Goal: Communication & Community: Answer question/provide support

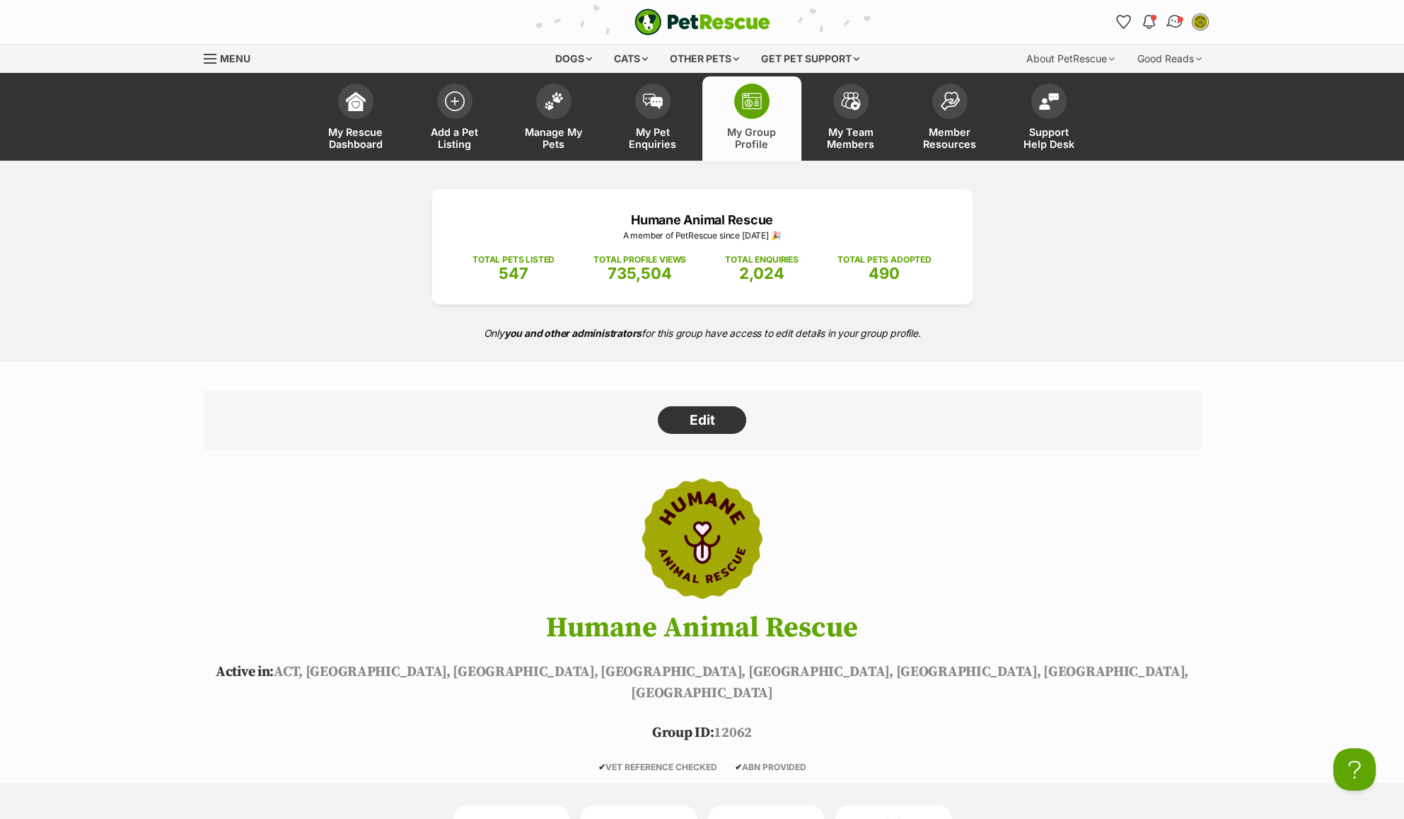
click at [1179, 25] on img "Conversations" at bounding box center [1174, 22] width 19 height 18
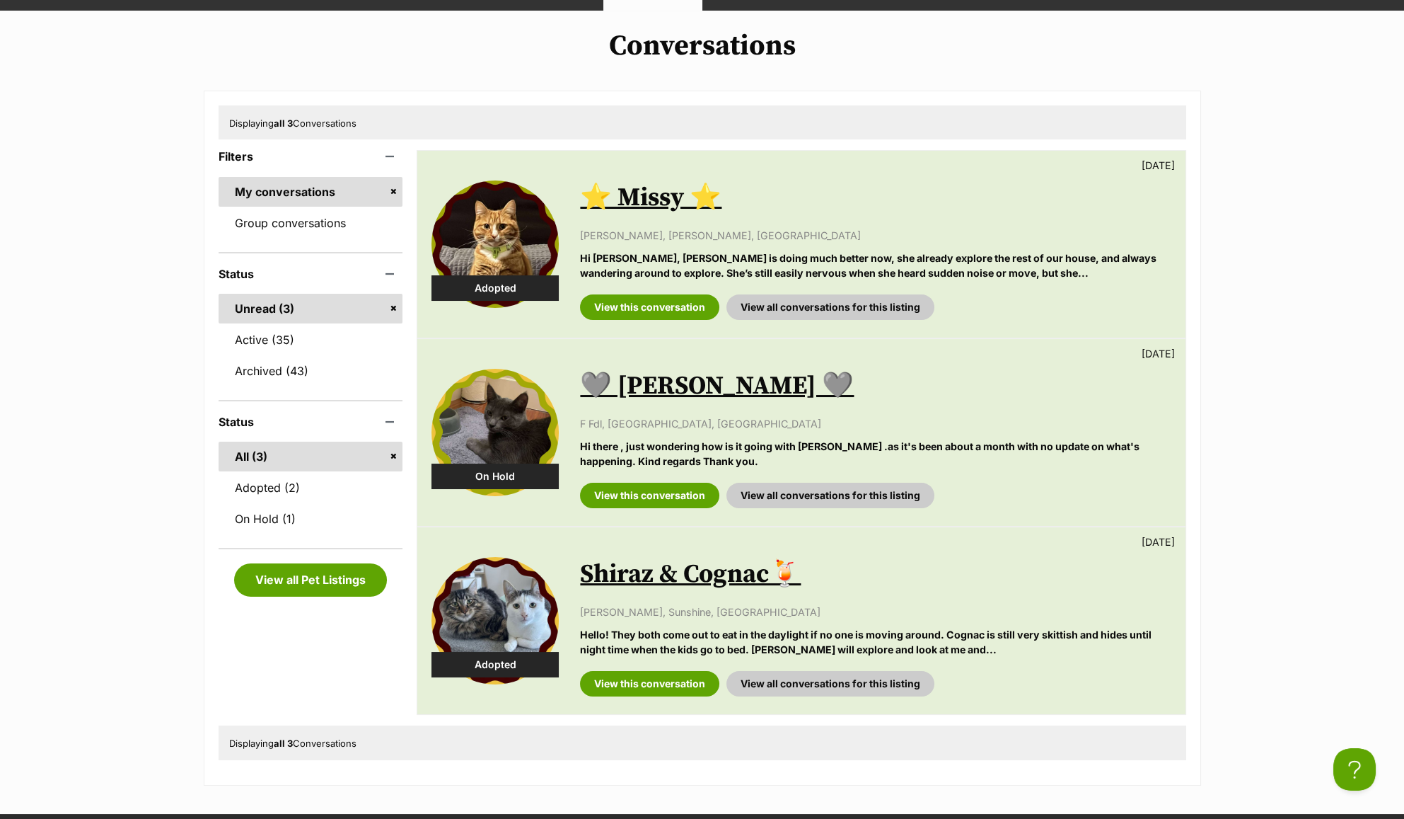
scroll to position [153, 0]
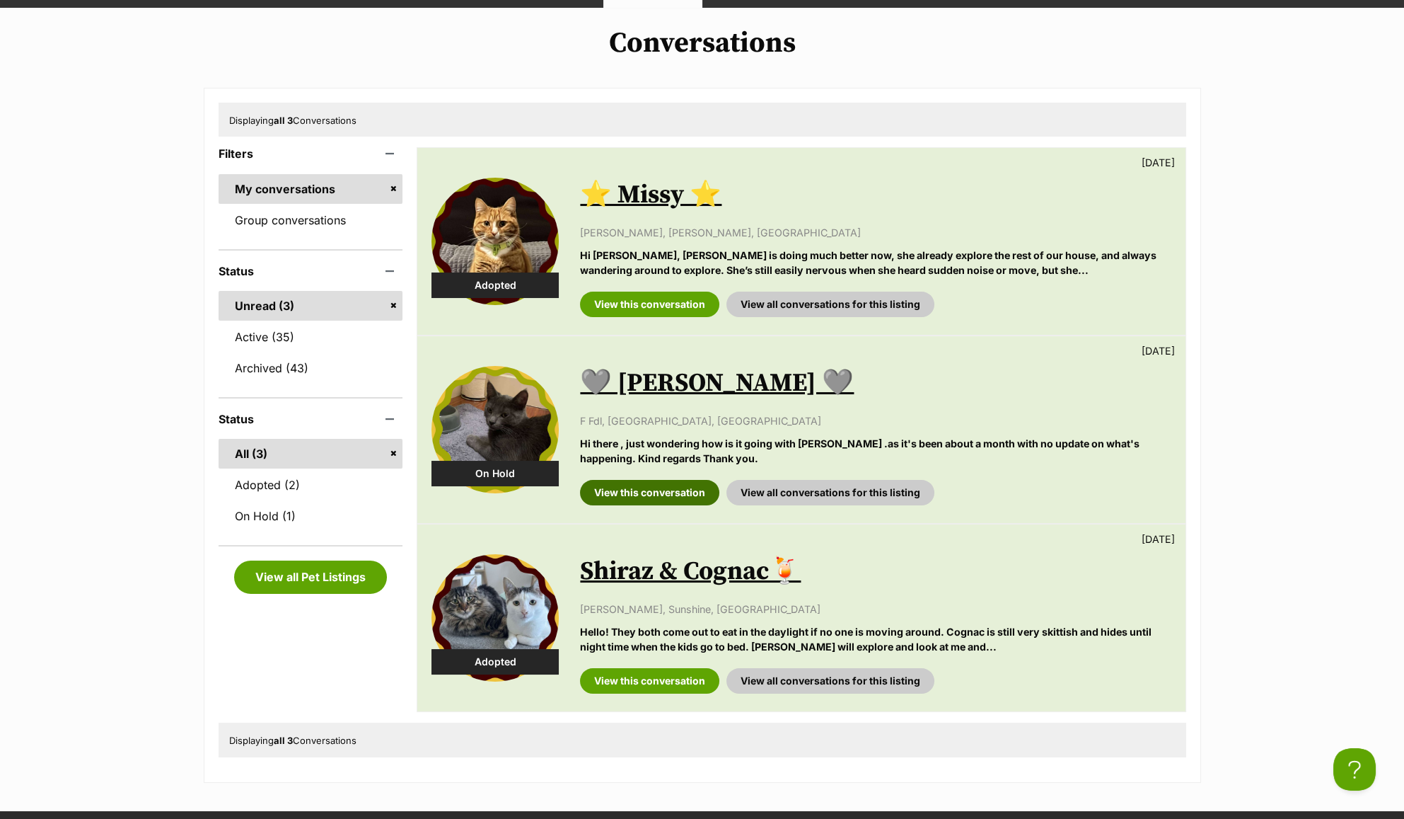
click at [669, 497] on link "View this conversation" at bounding box center [649, 492] width 139 height 25
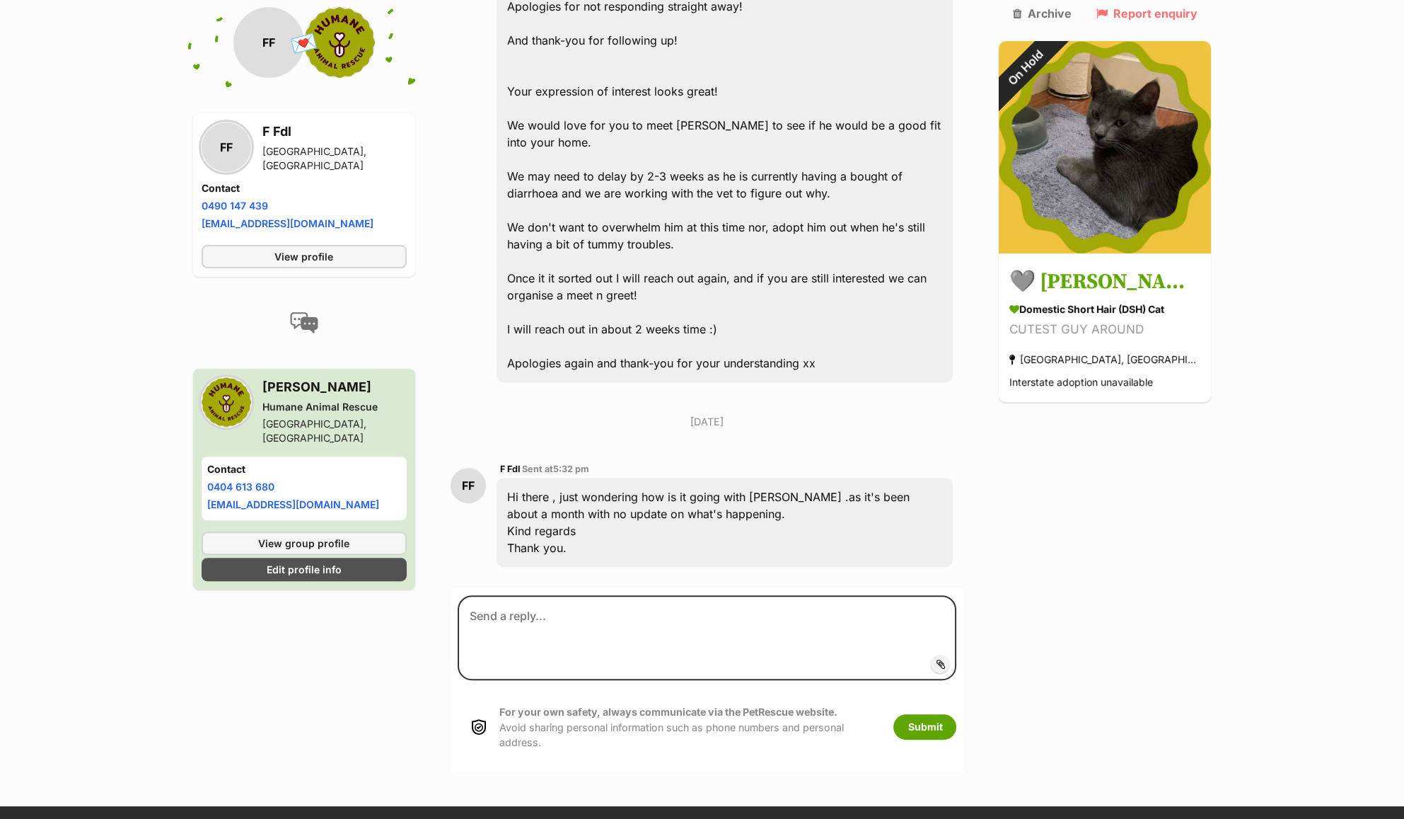
scroll to position [1263, 0]
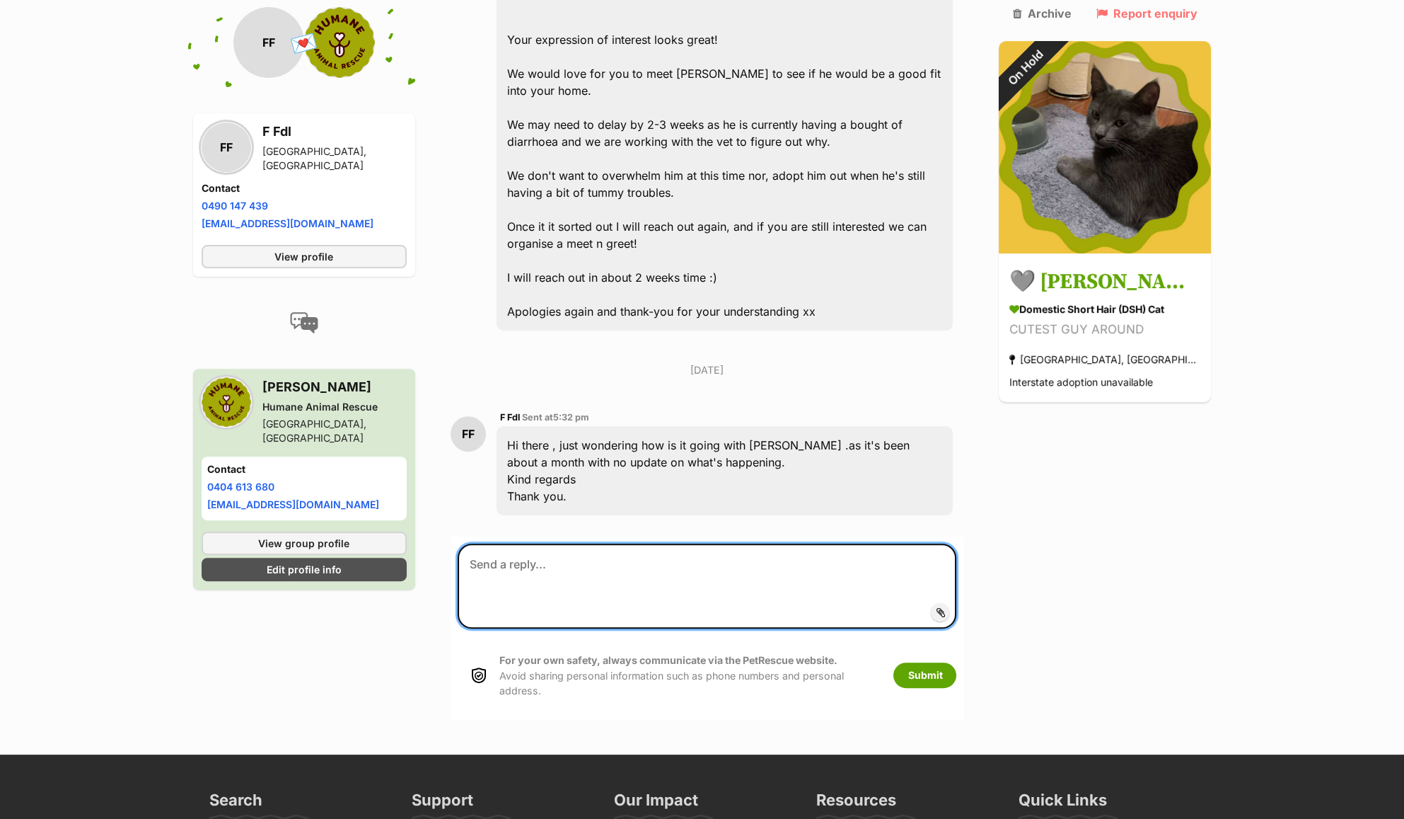
click at [777, 543] on textarea at bounding box center [707, 585] width 499 height 85
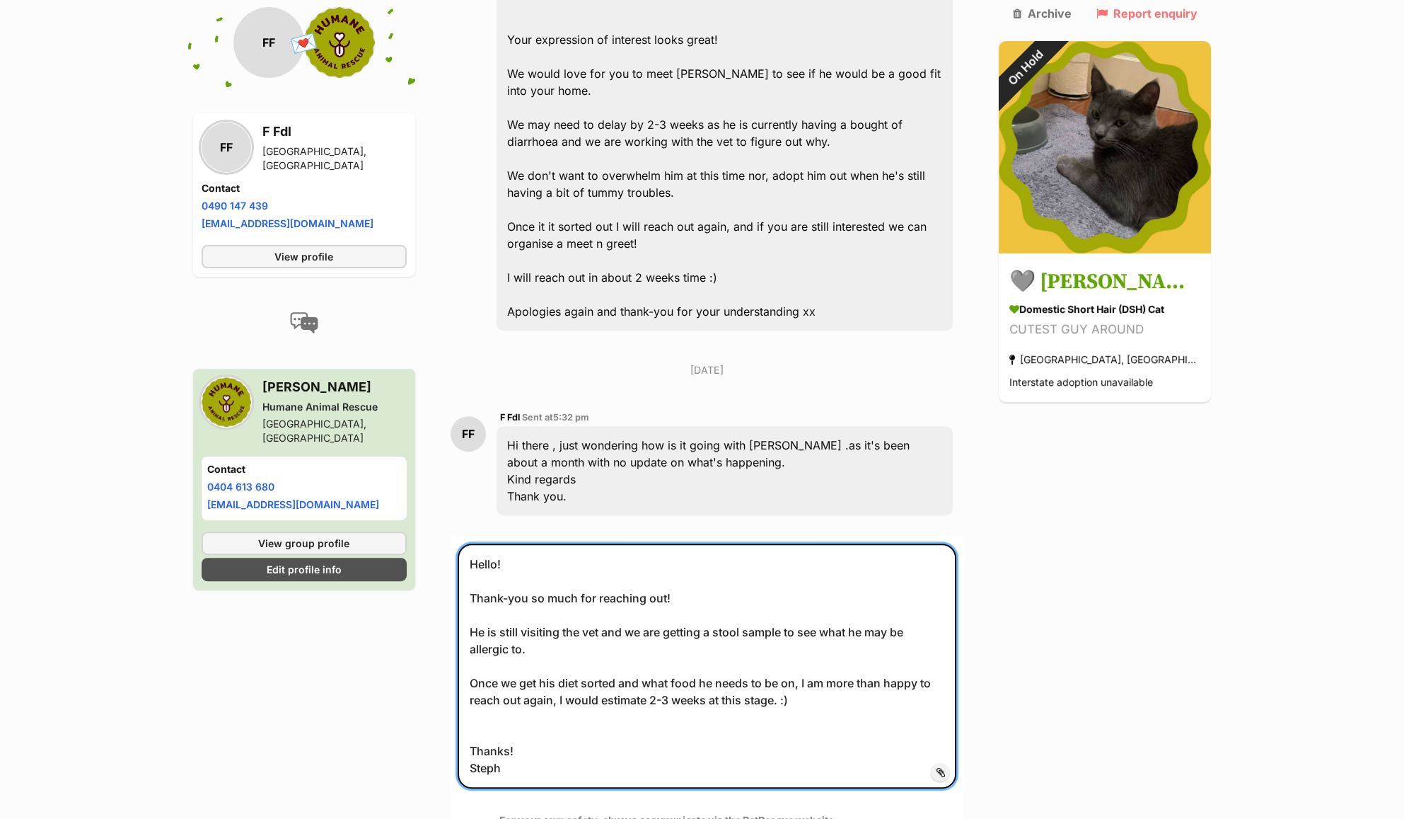
type textarea "Hello! Thank-you so much for reaching out! He is still visiting the vet and we …"
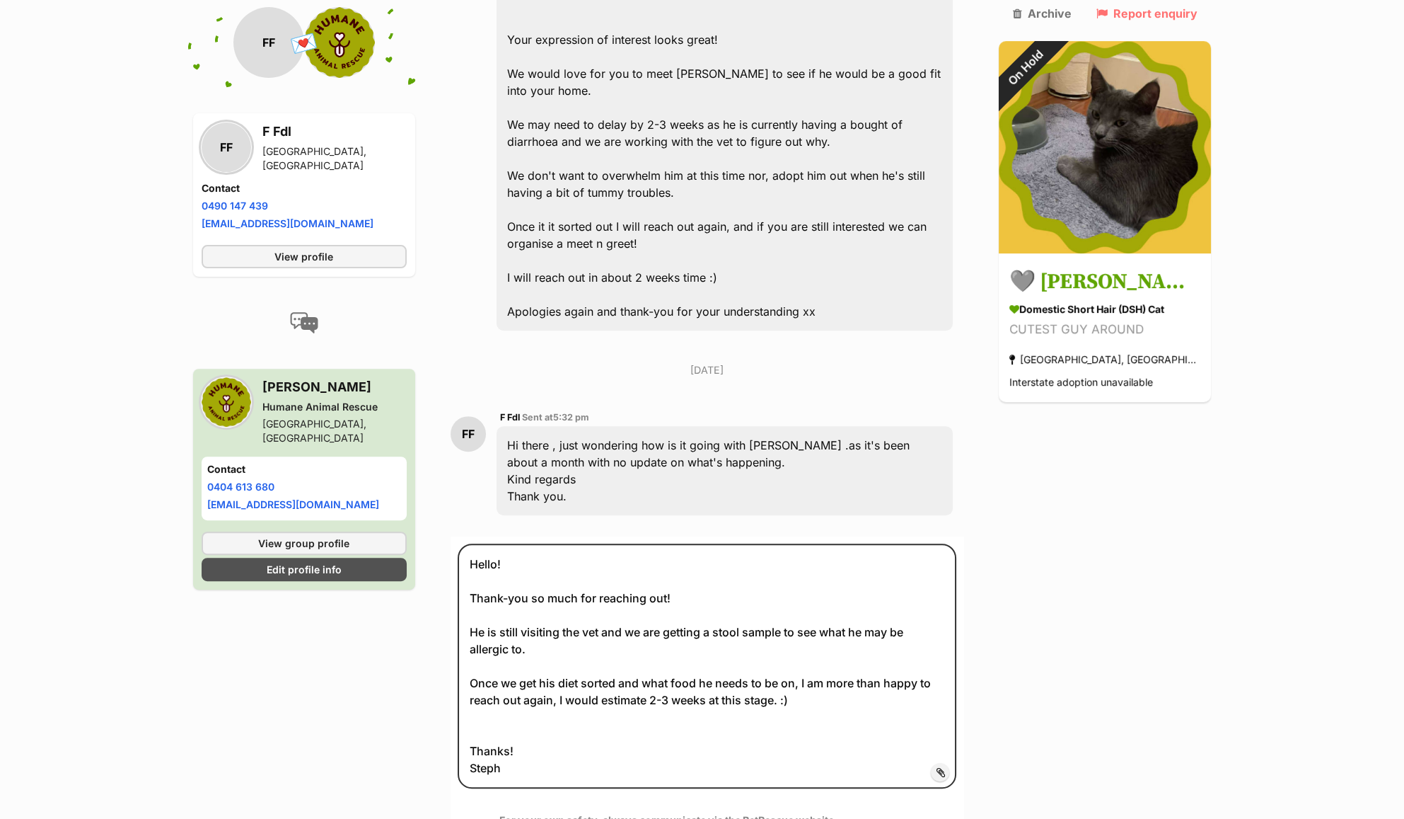
click at [957, 818] on button "Submit" at bounding box center [925, 834] width 63 height 25
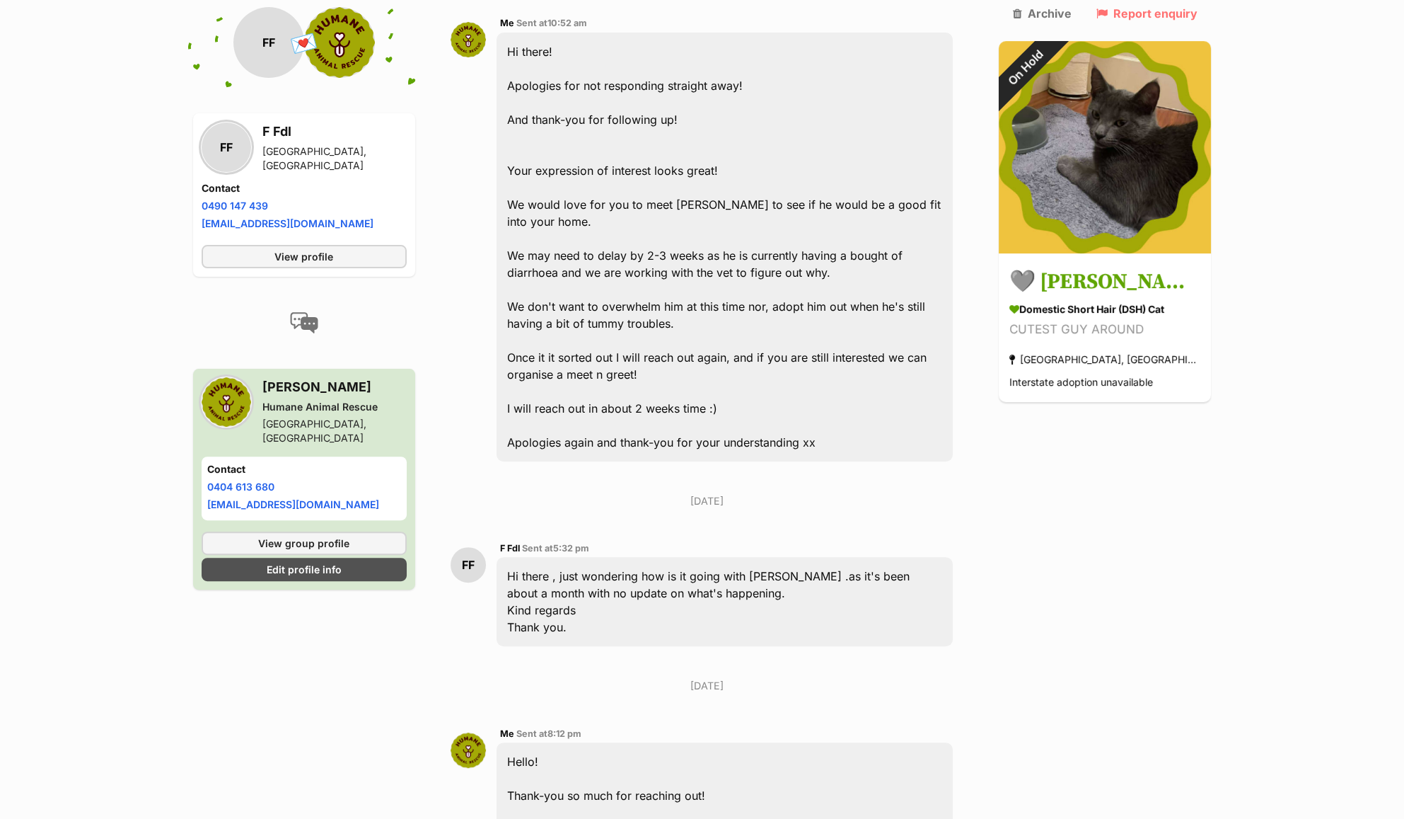
scroll to position [1143, 0]
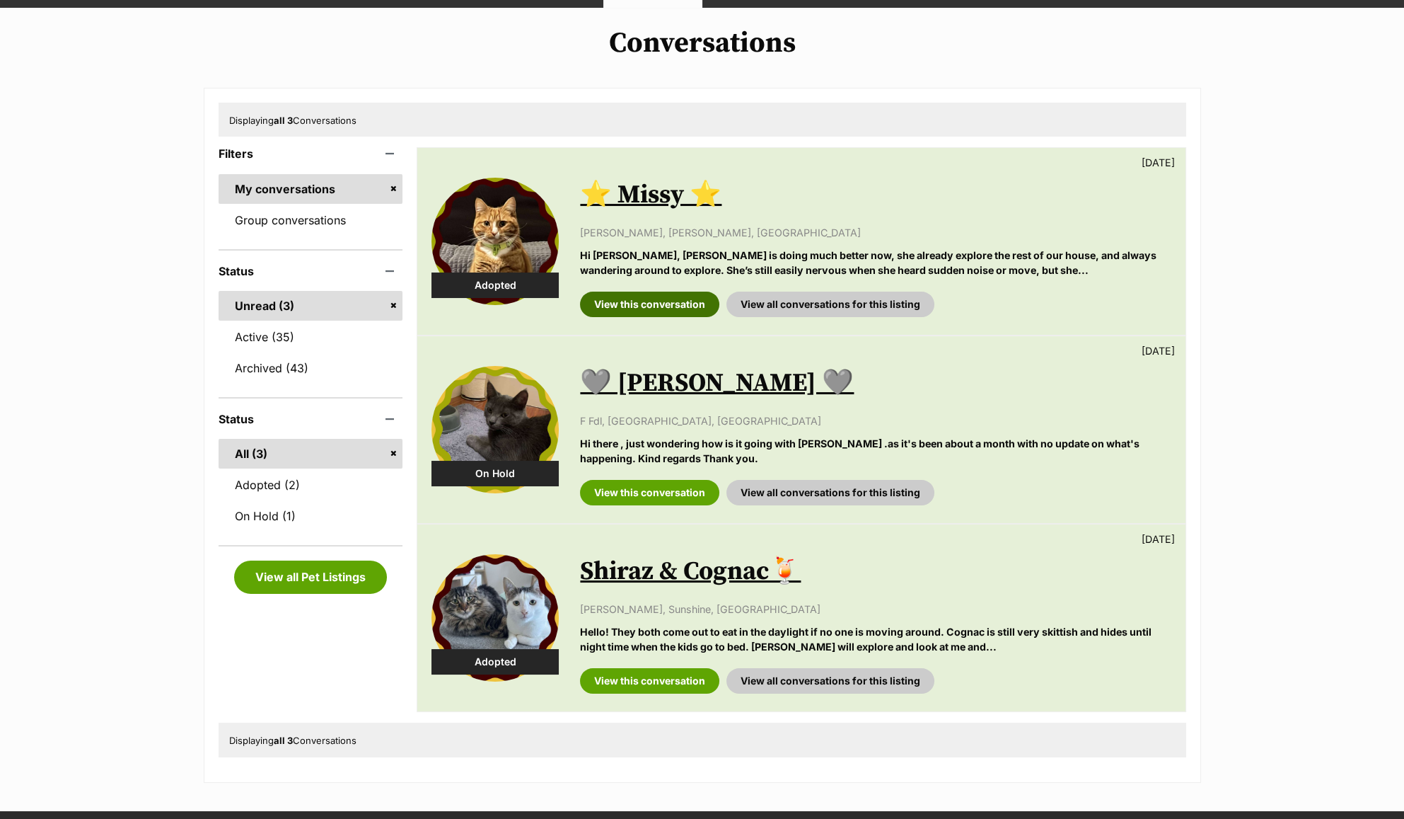
click at [669, 308] on link "View this conversation" at bounding box center [649, 303] width 139 height 25
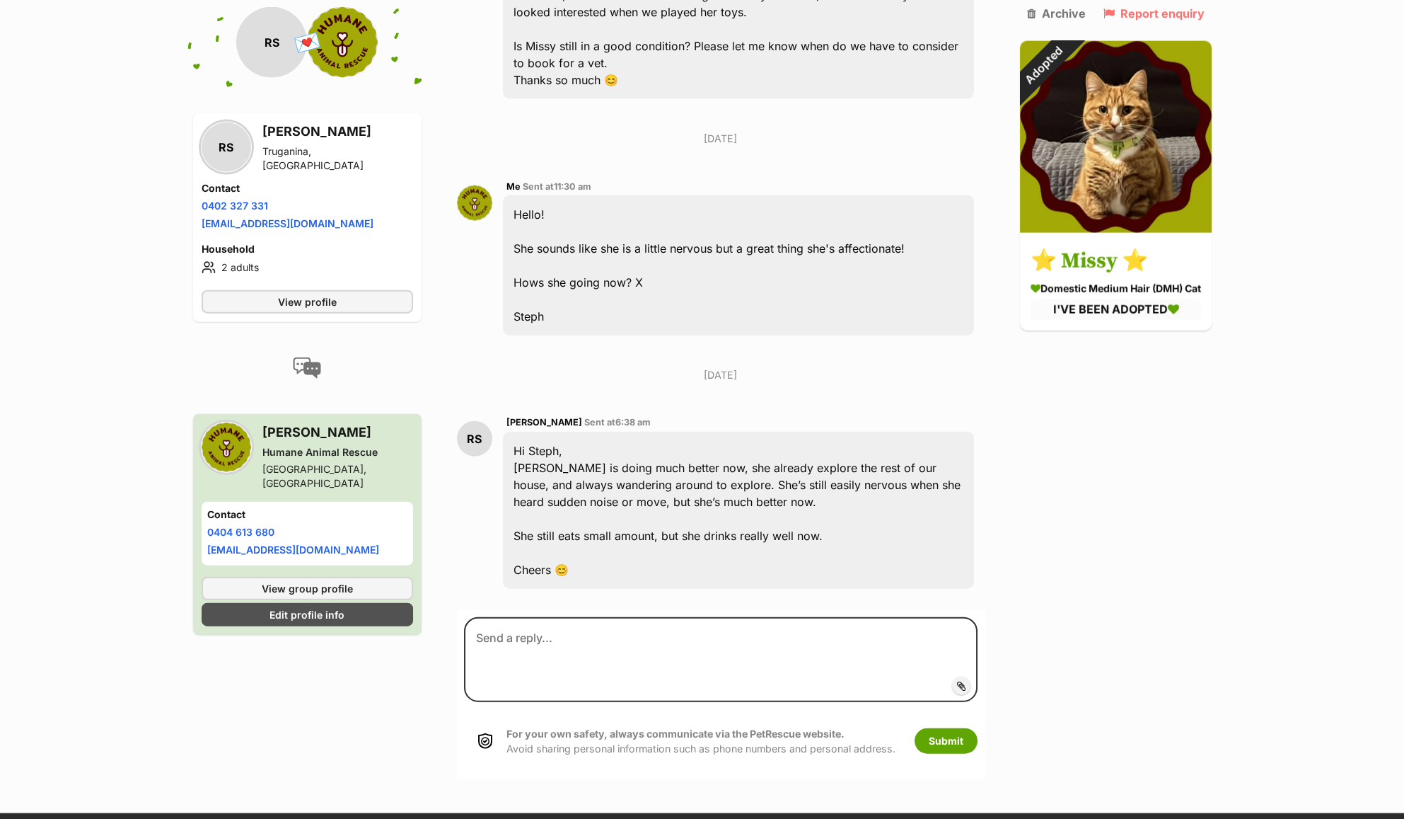
scroll to position [7731, 0]
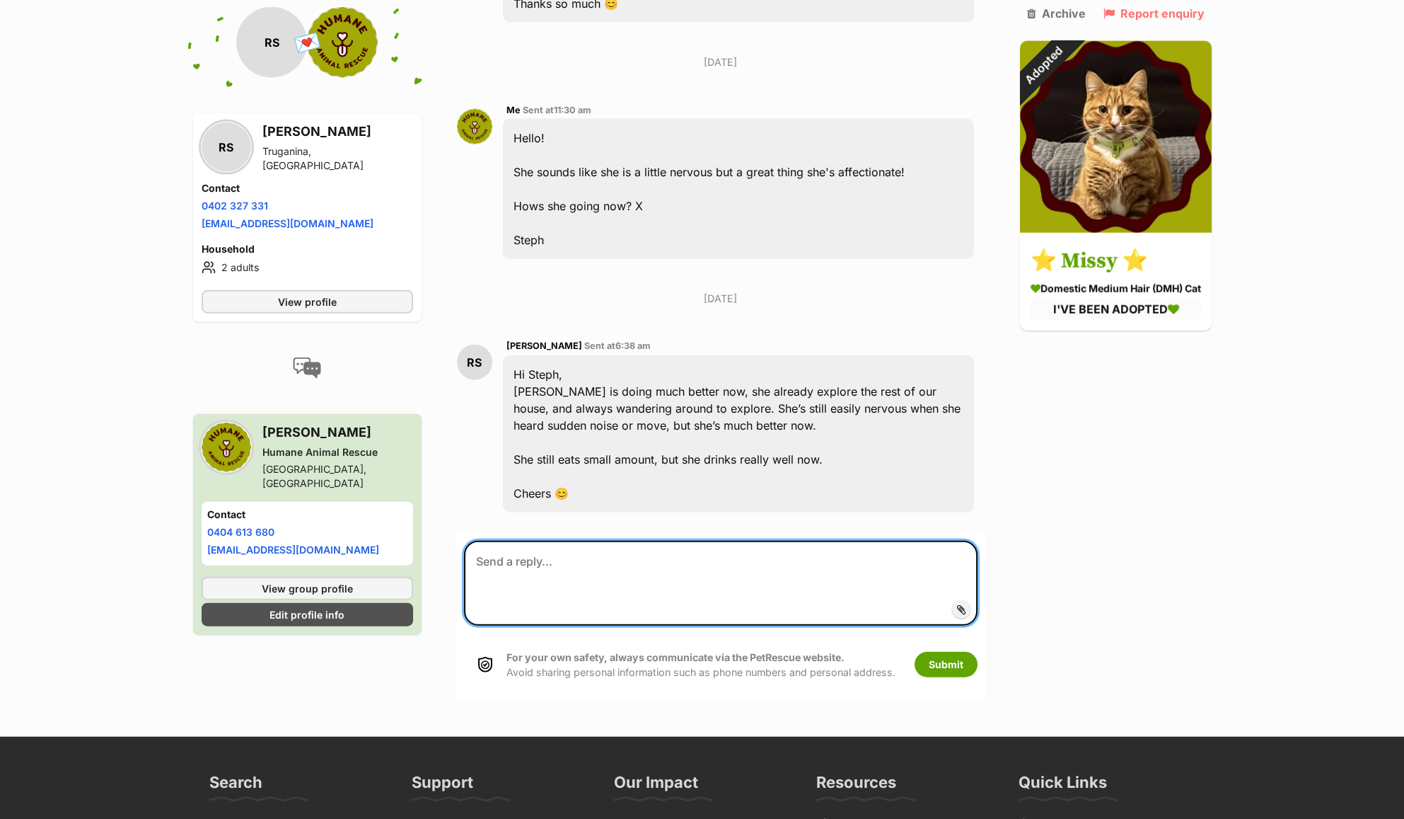
click at [870, 548] on textarea at bounding box center [721, 583] width 514 height 85
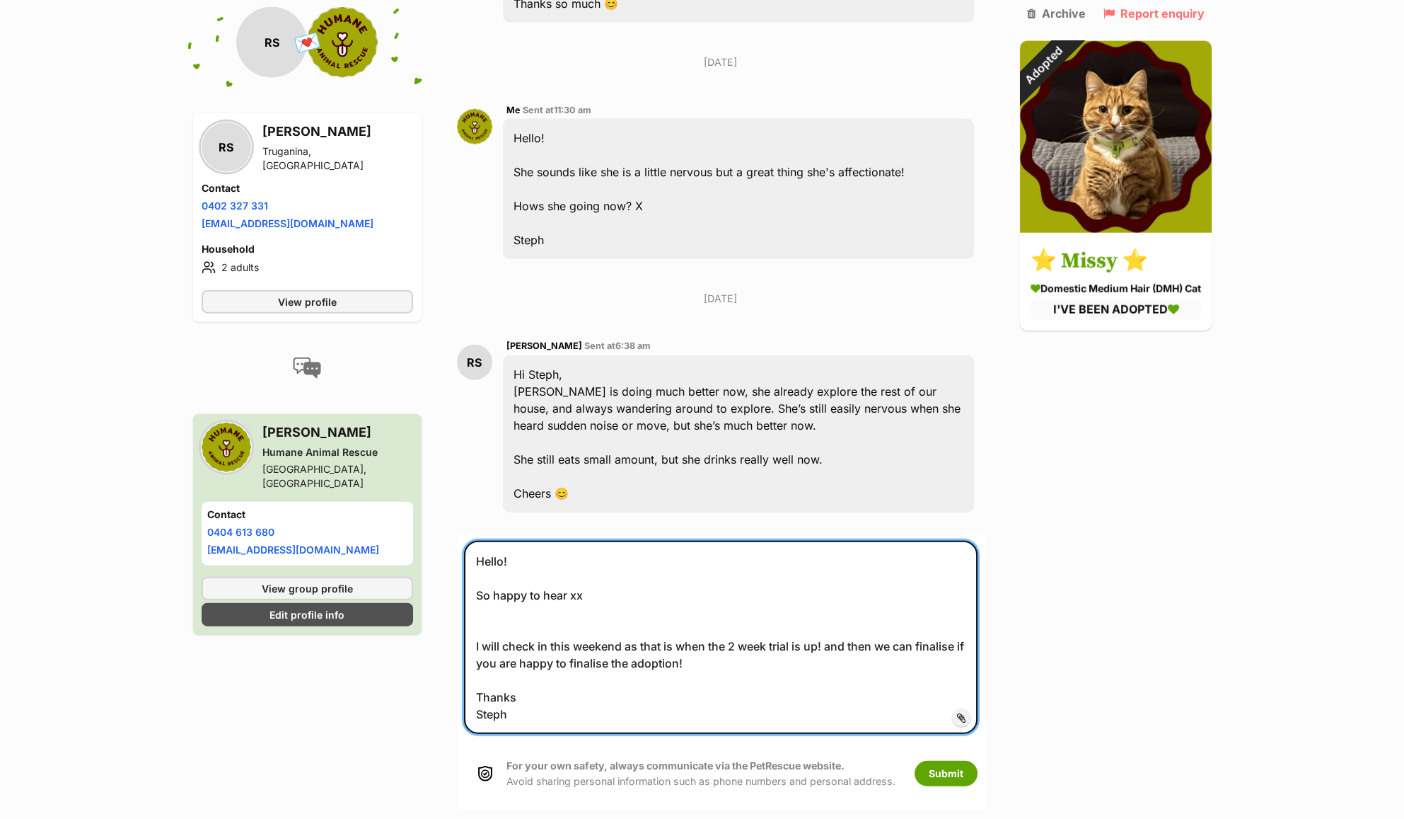
drag, startPoint x: 534, startPoint y: 703, endPoint x: 429, endPoint y: 524, distance: 208.0
type textarea "Hello! So happy to hear xx I will check in this weekend as that is when the 2 w…"
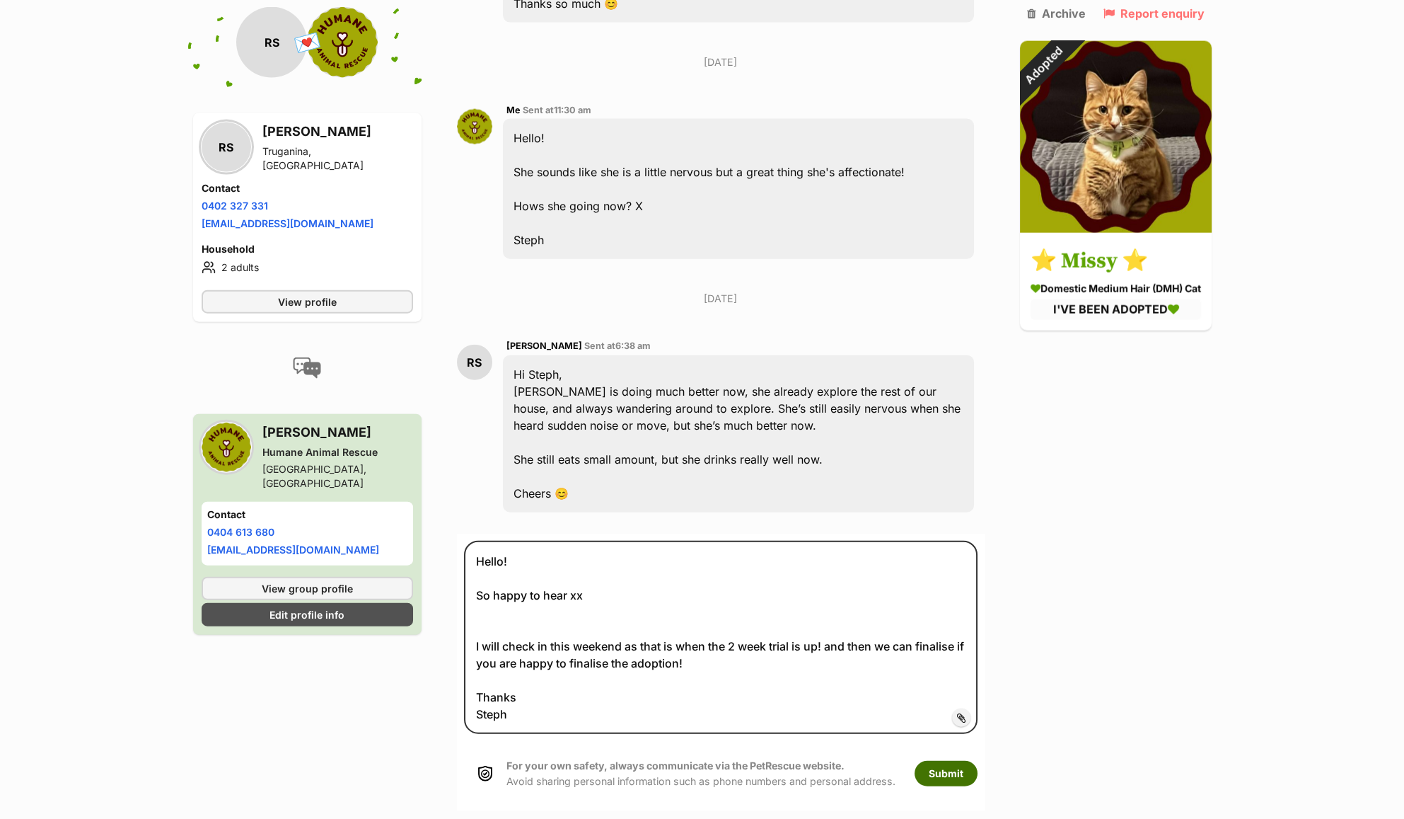
click at [950, 761] on button "Submit" at bounding box center [946, 773] width 63 height 25
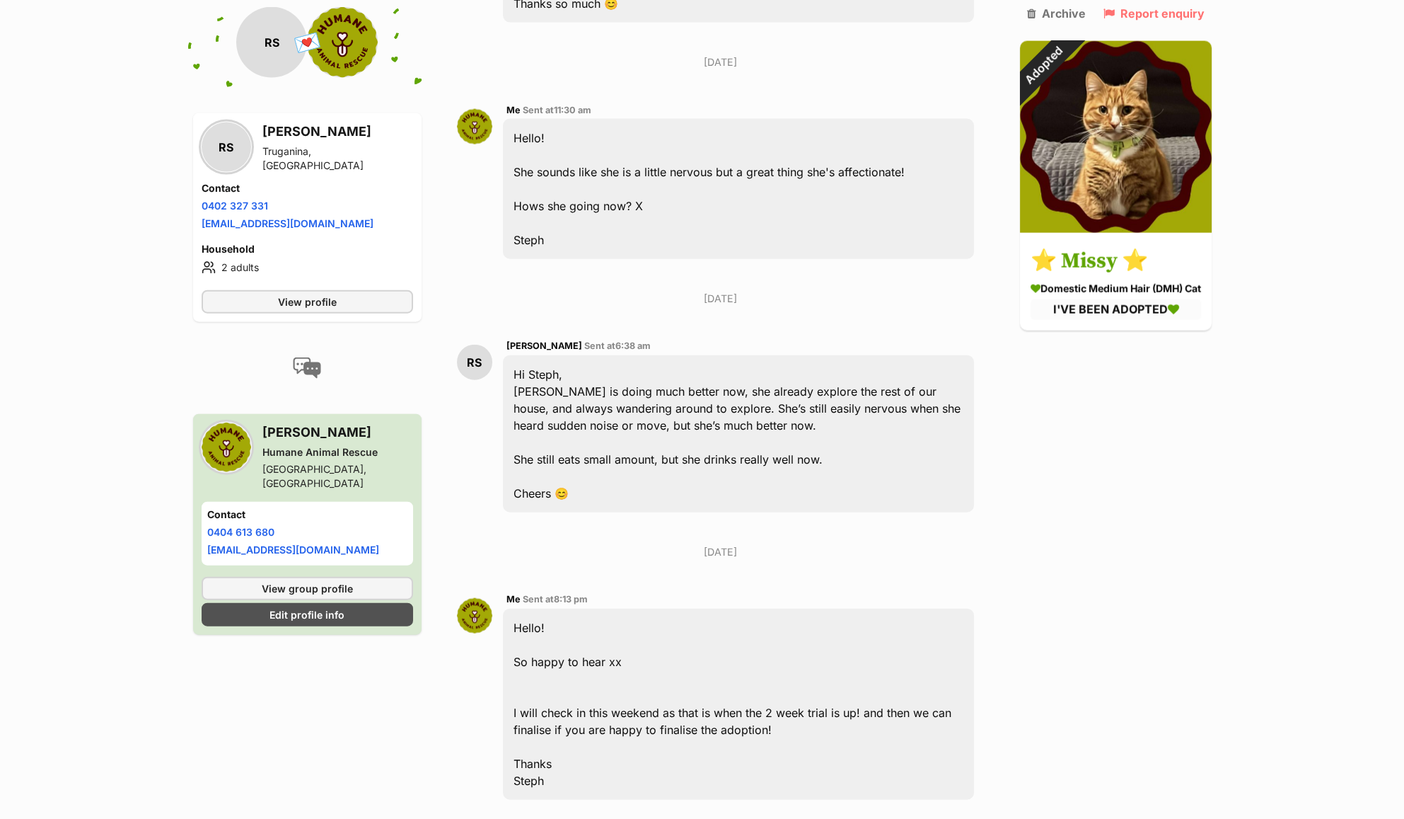
scroll to position [7732, 0]
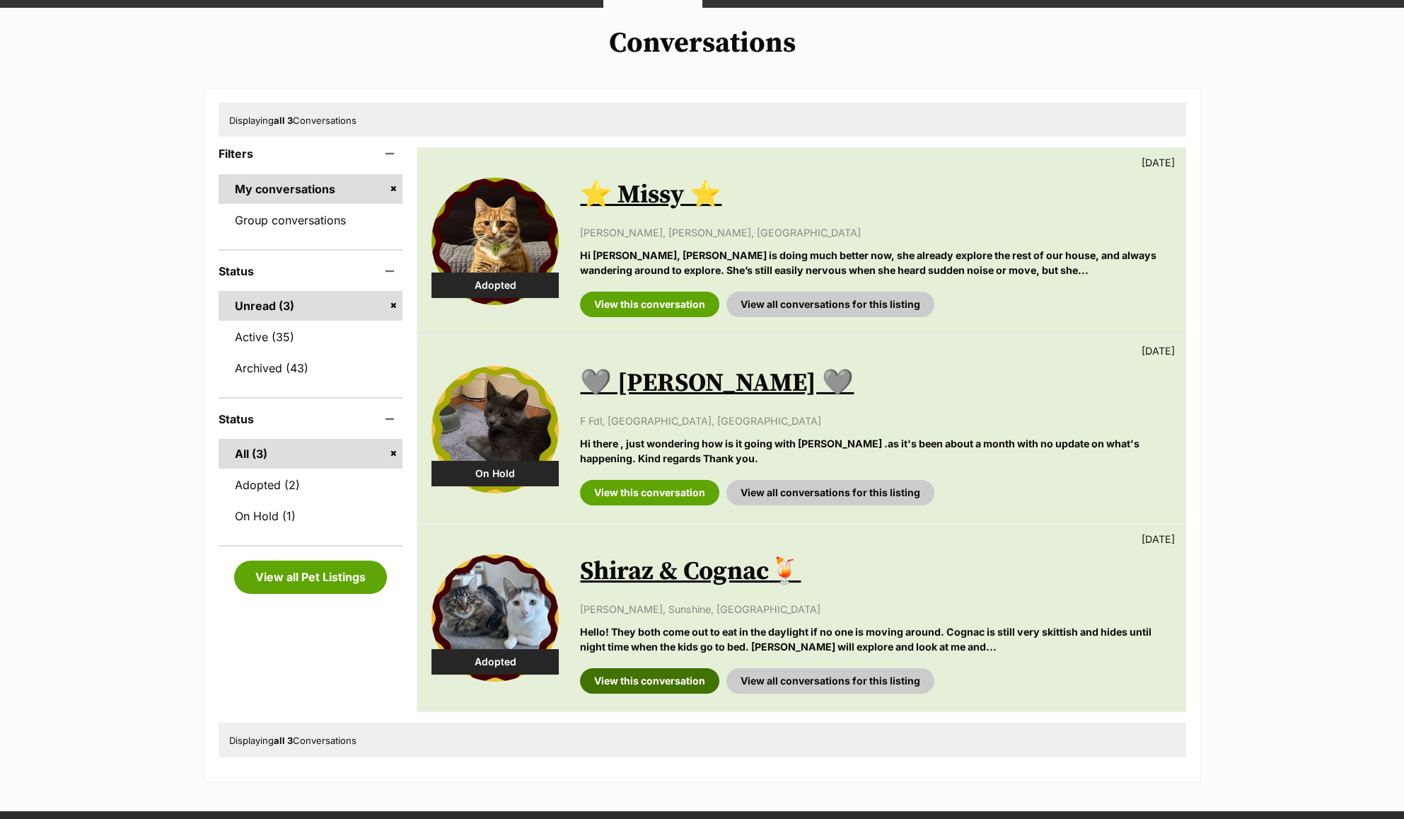
click at [675, 676] on link "View this conversation" at bounding box center [649, 680] width 139 height 25
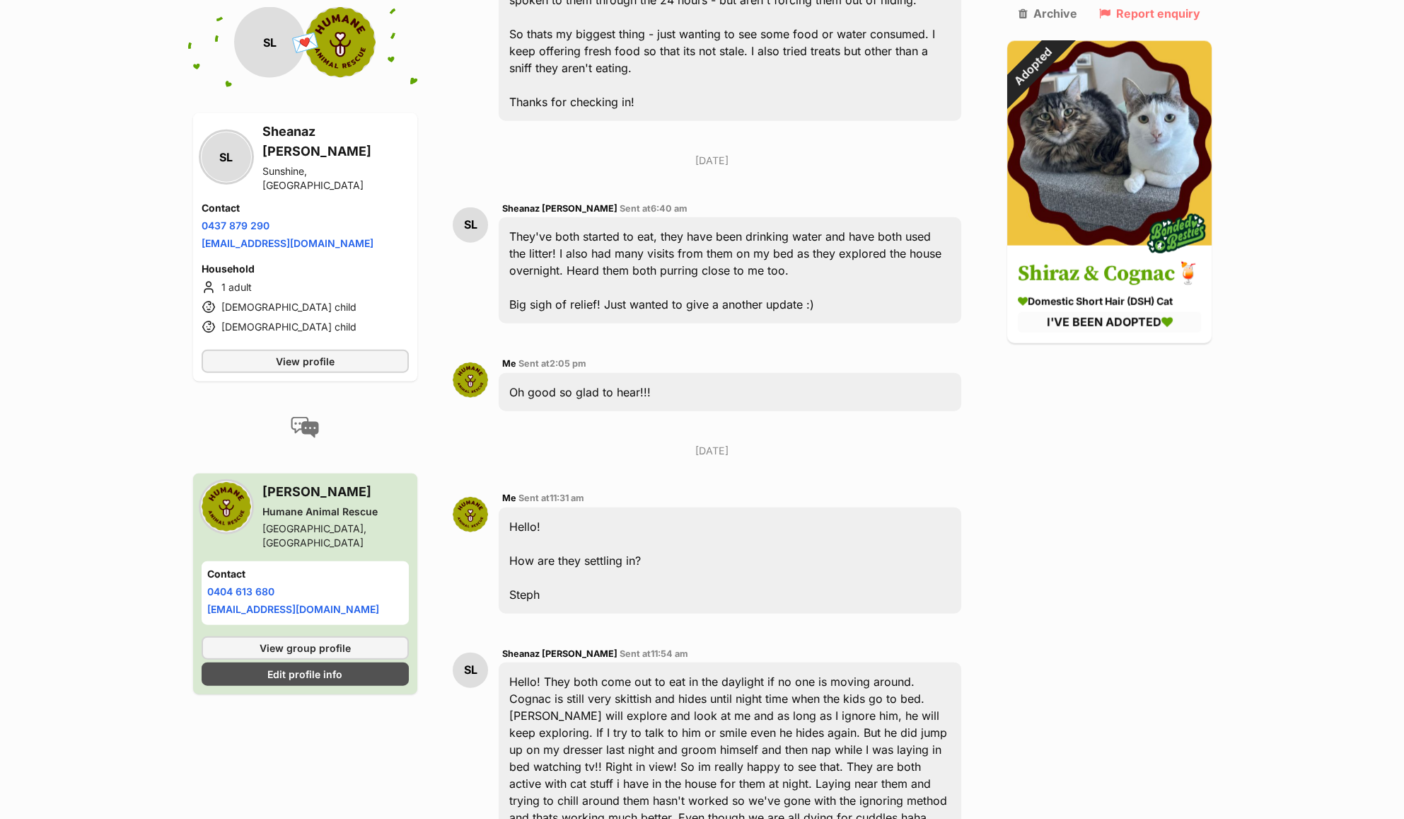
scroll to position [8131, 0]
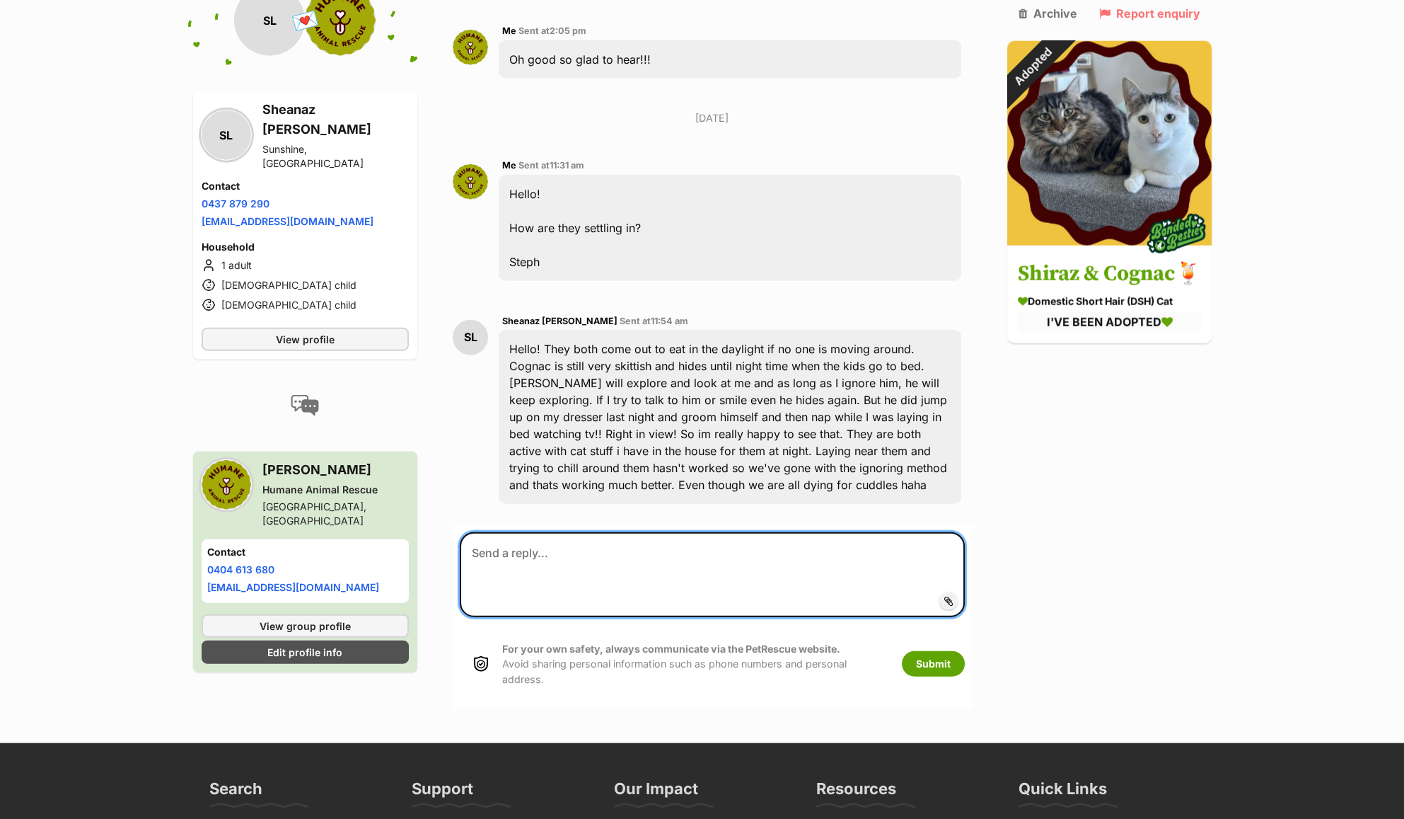
click at [729, 552] on textarea at bounding box center [712, 574] width 504 height 85
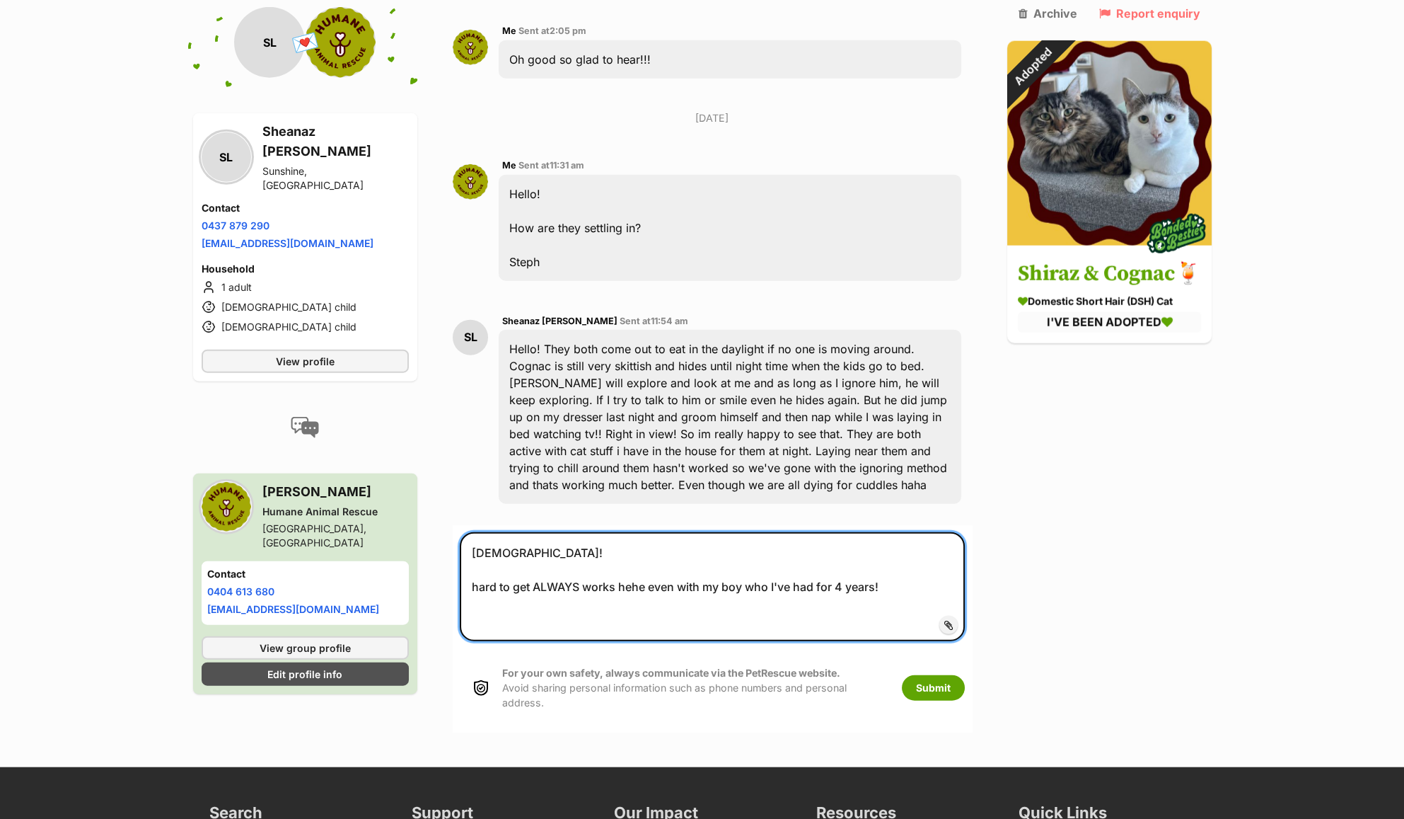
paste textarea "Hello! So happy to hear xx I will check in this weekend as that is when the 2 w…"
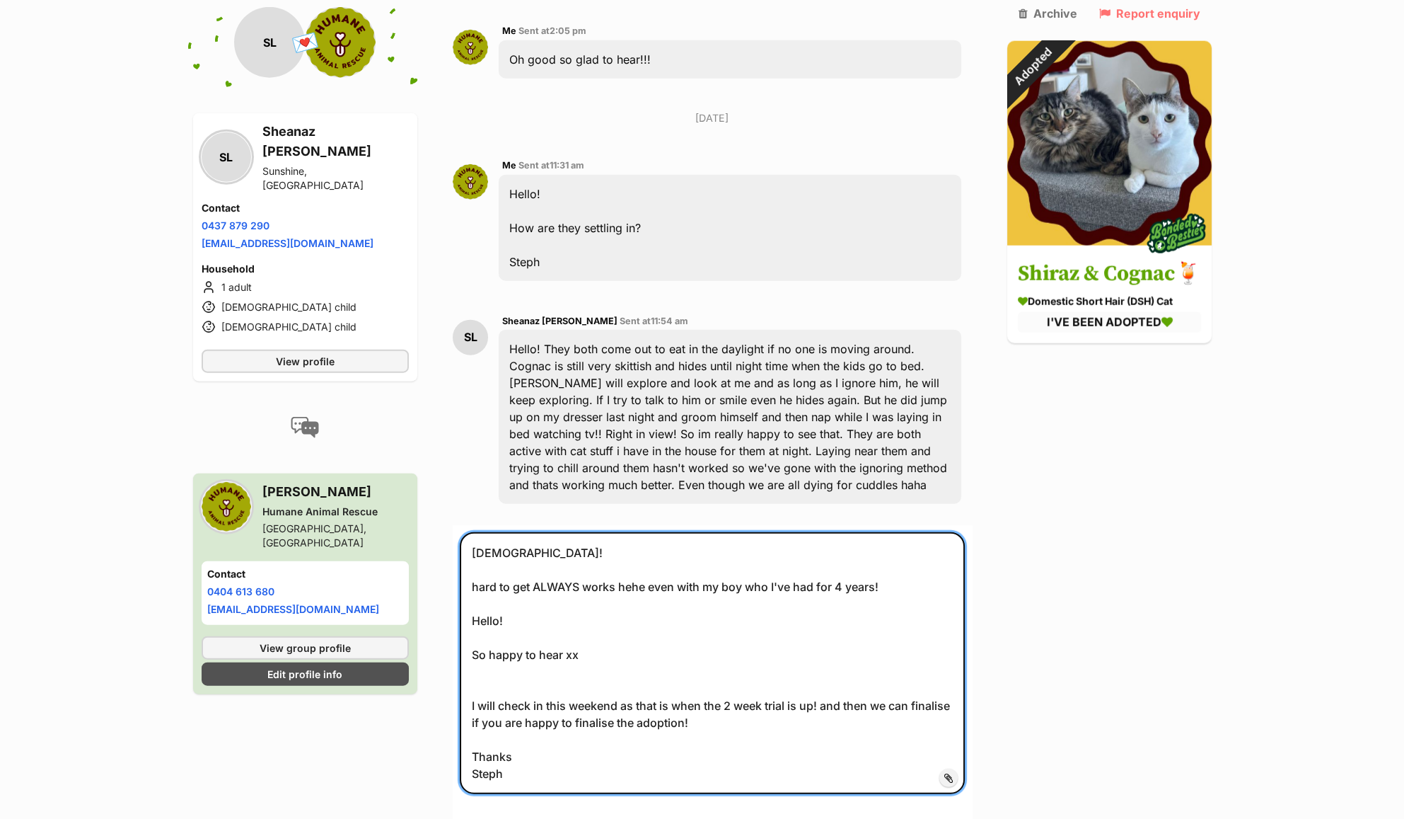
drag, startPoint x: 536, startPoint y: 630, endPoint x: 461, endPoint y: 622, distance: 76.1
click at [461, 622] on textarea "Haha! hard to get ALWAYS works hehe even with my boy who I've had for 4 years! …" at bounding box center [712, 663] width 504 height 262
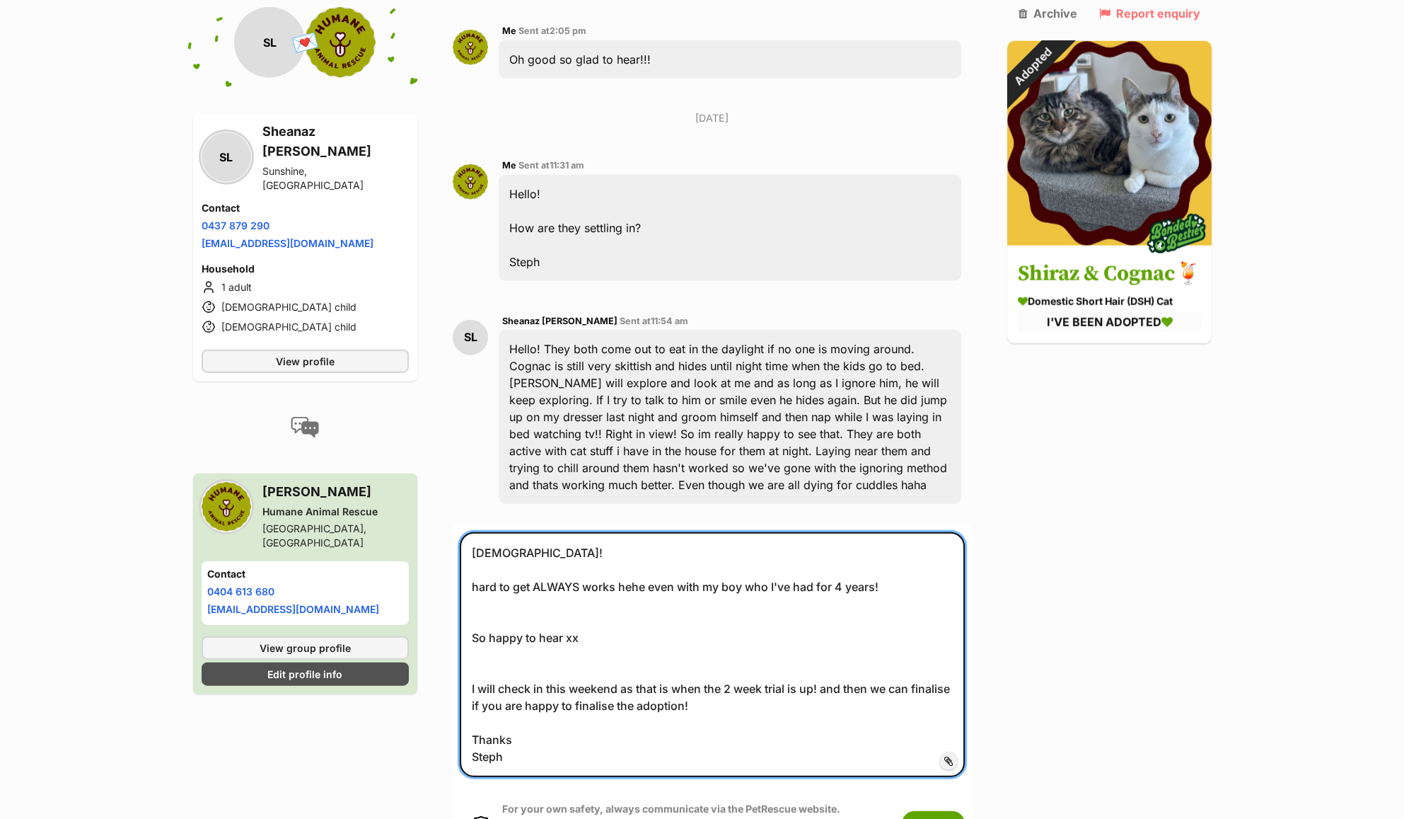
click at [565, 637] on textarea "Haha! hard to get ALWAYS works hehe even with my boy who I've had for 4 years! …" at bounding box center [712, 654] width 504 height 245
click at [640, 637] on textarea "Haha! hard to get ALWAYS works hehe even with my boy who I've had for 4 years! …" at bounding box center [712, 654] width 504 height 245
click at [517, 664] on textarea "Haha! hard to get ALWAYS works hehe even with my boy who I've had for 4 years! …" at bounding box center [712, 654] width 504 height 245
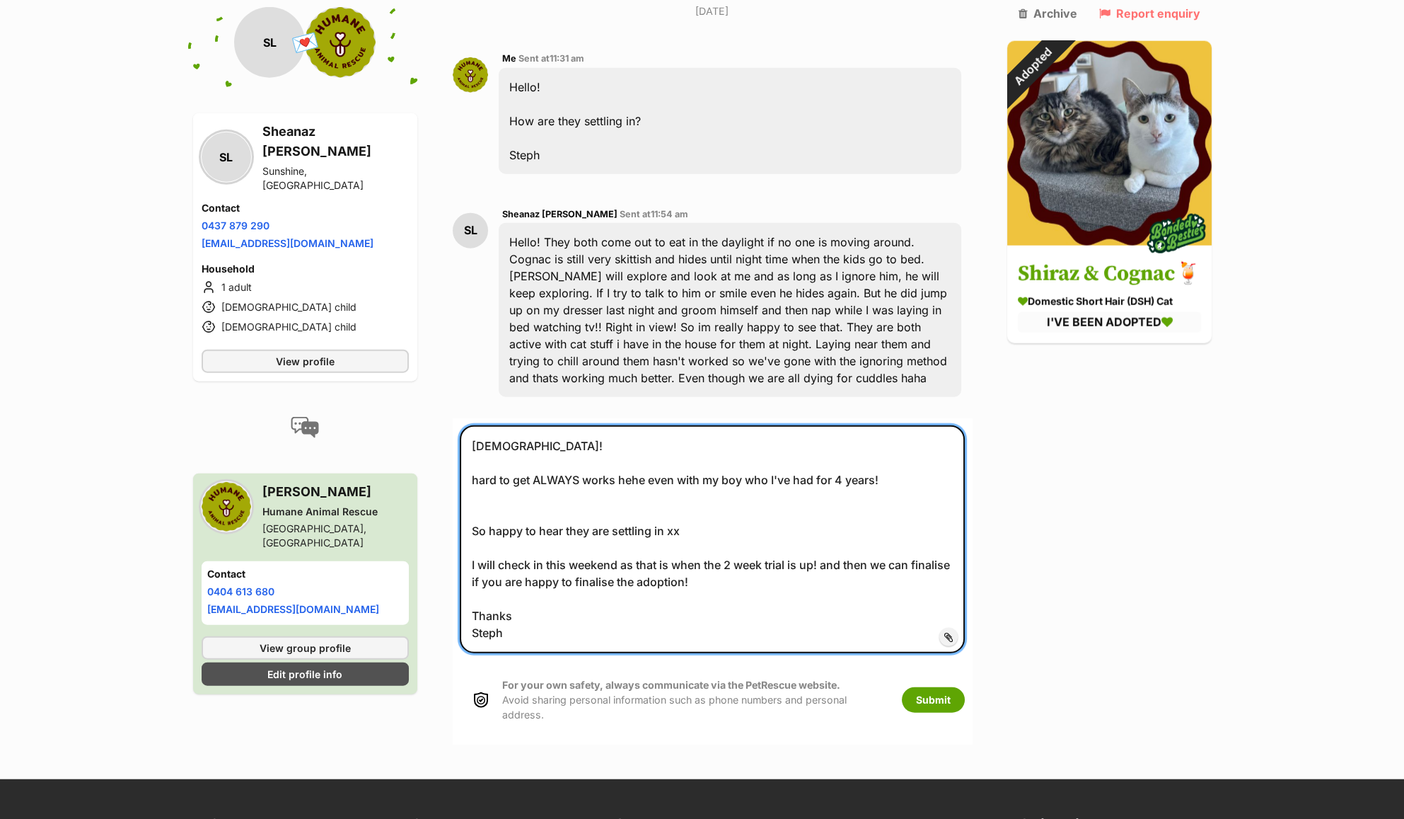
scroll to position [8239, 0]
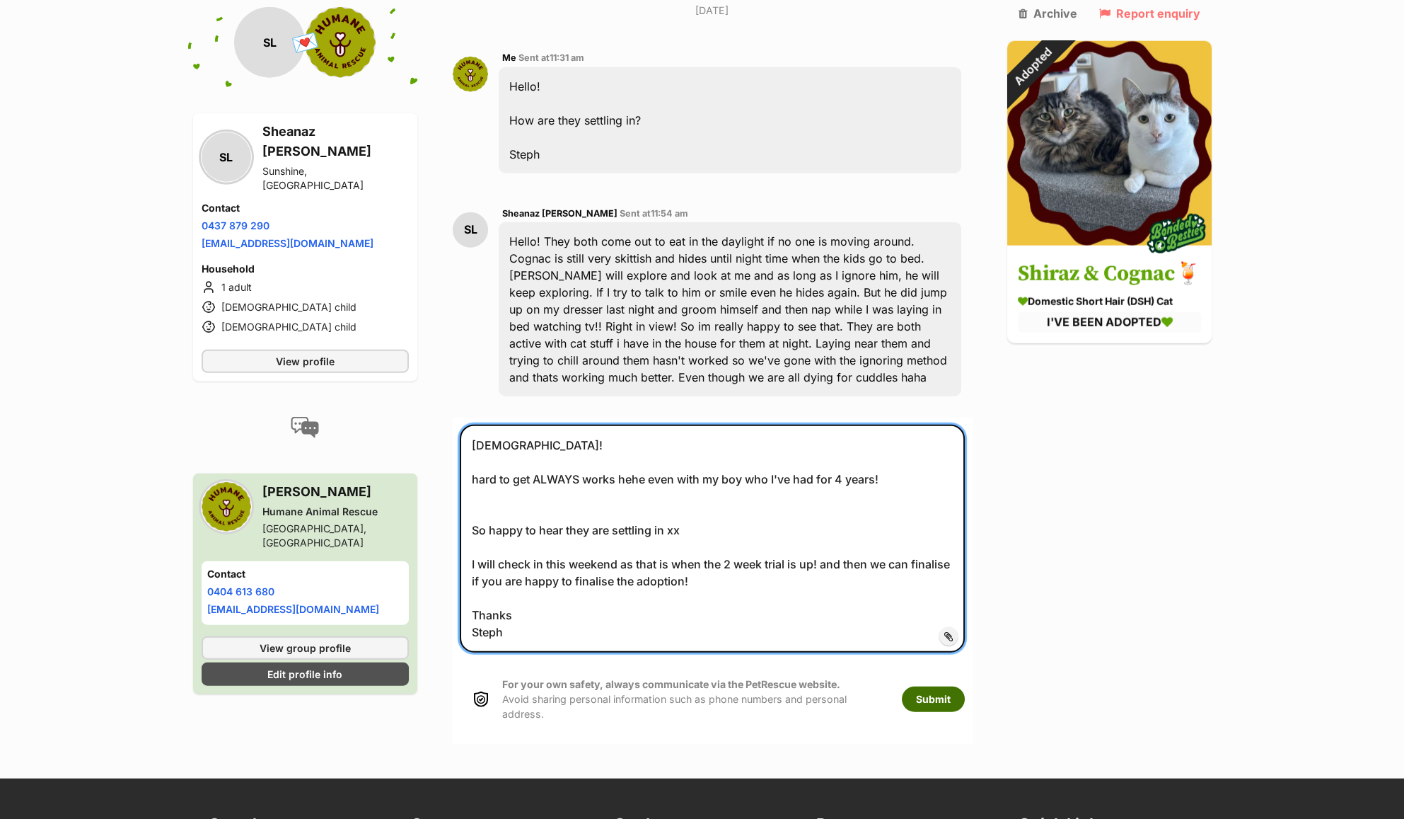
type textarea "Haha! hard to get ALWAYS works hehe even with my boy who I've had for 4 years! …"
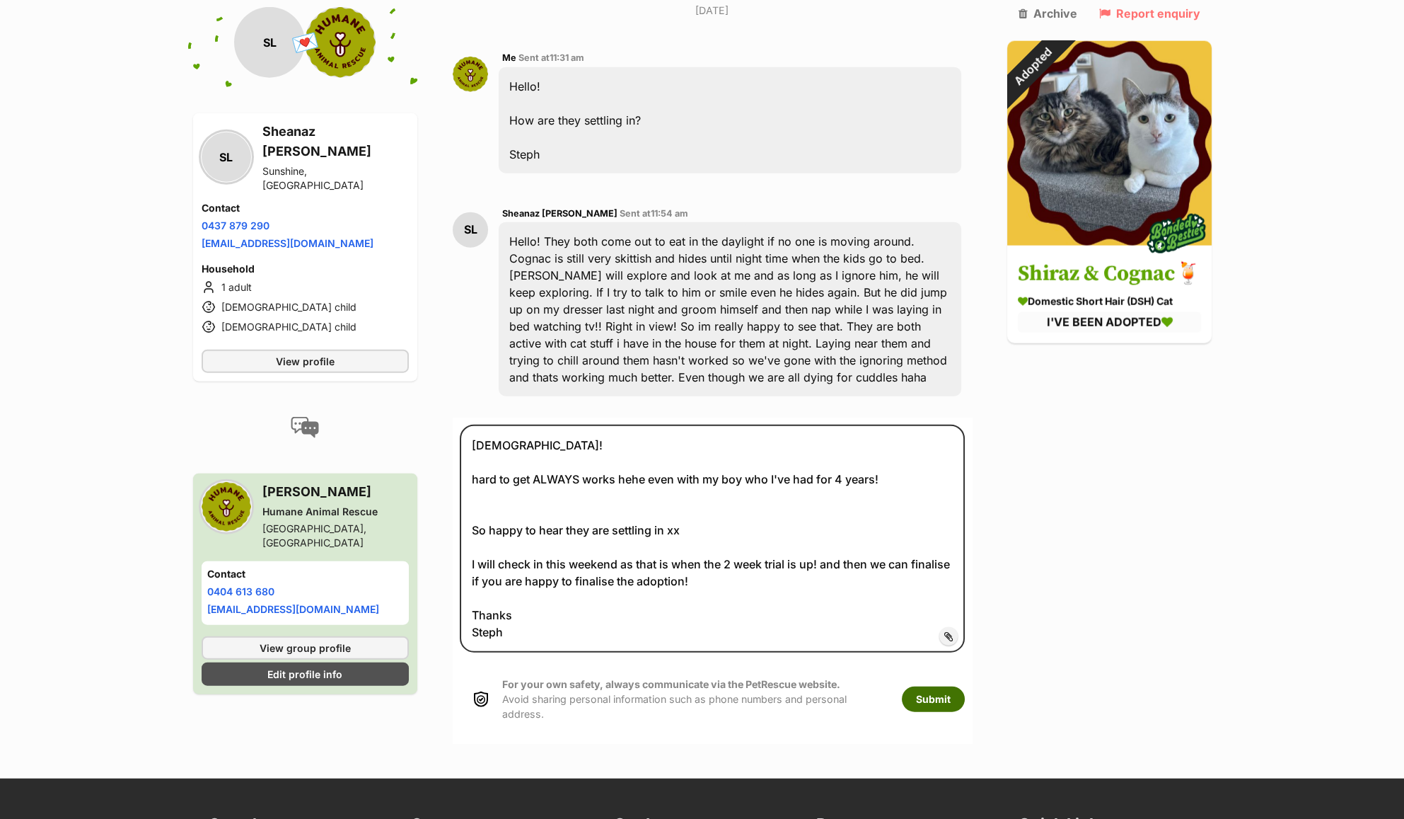
click at [919, 703] on button "Submit" at bounding box center [933, 698] width 63 height 25
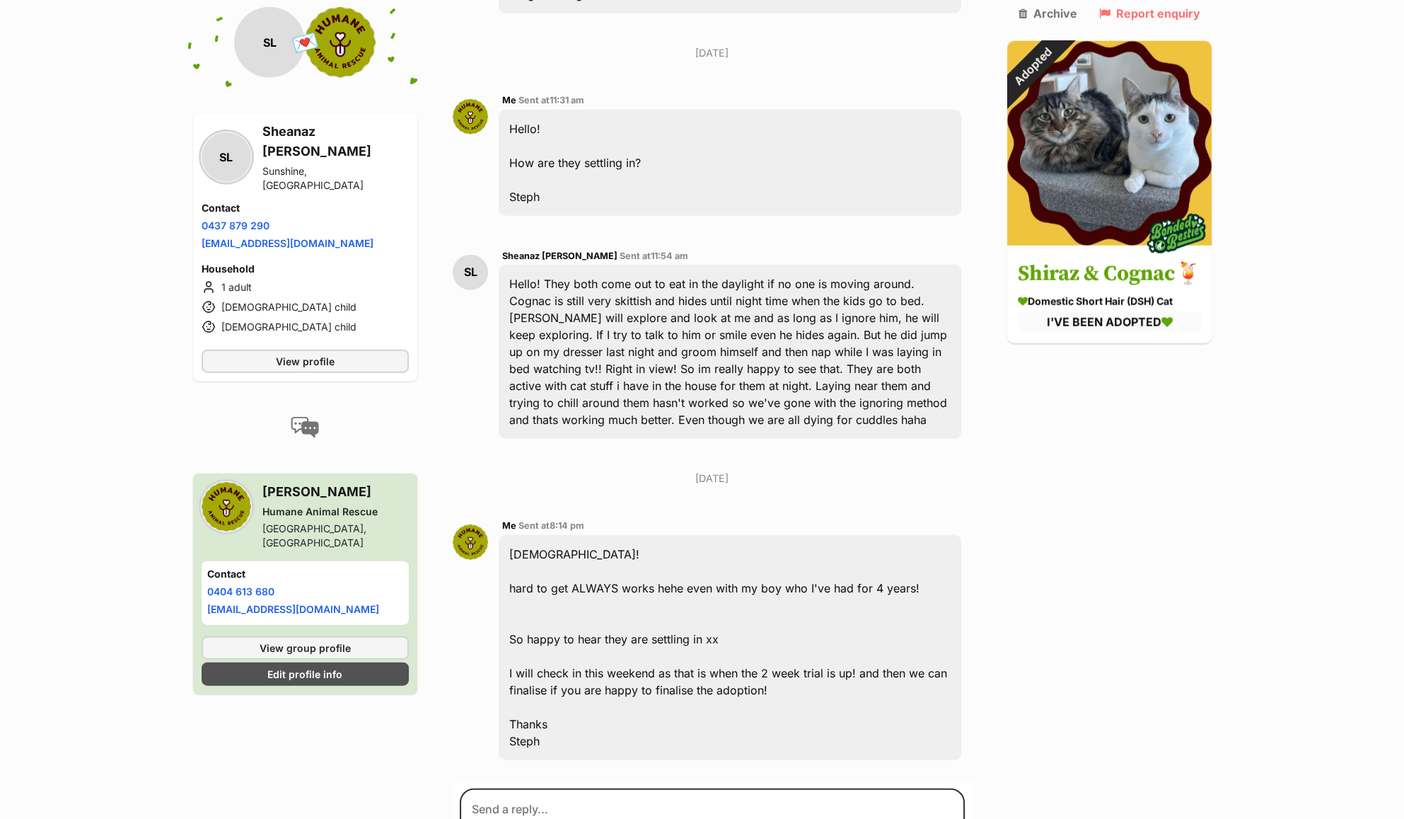
scroll to position [8196, 0]
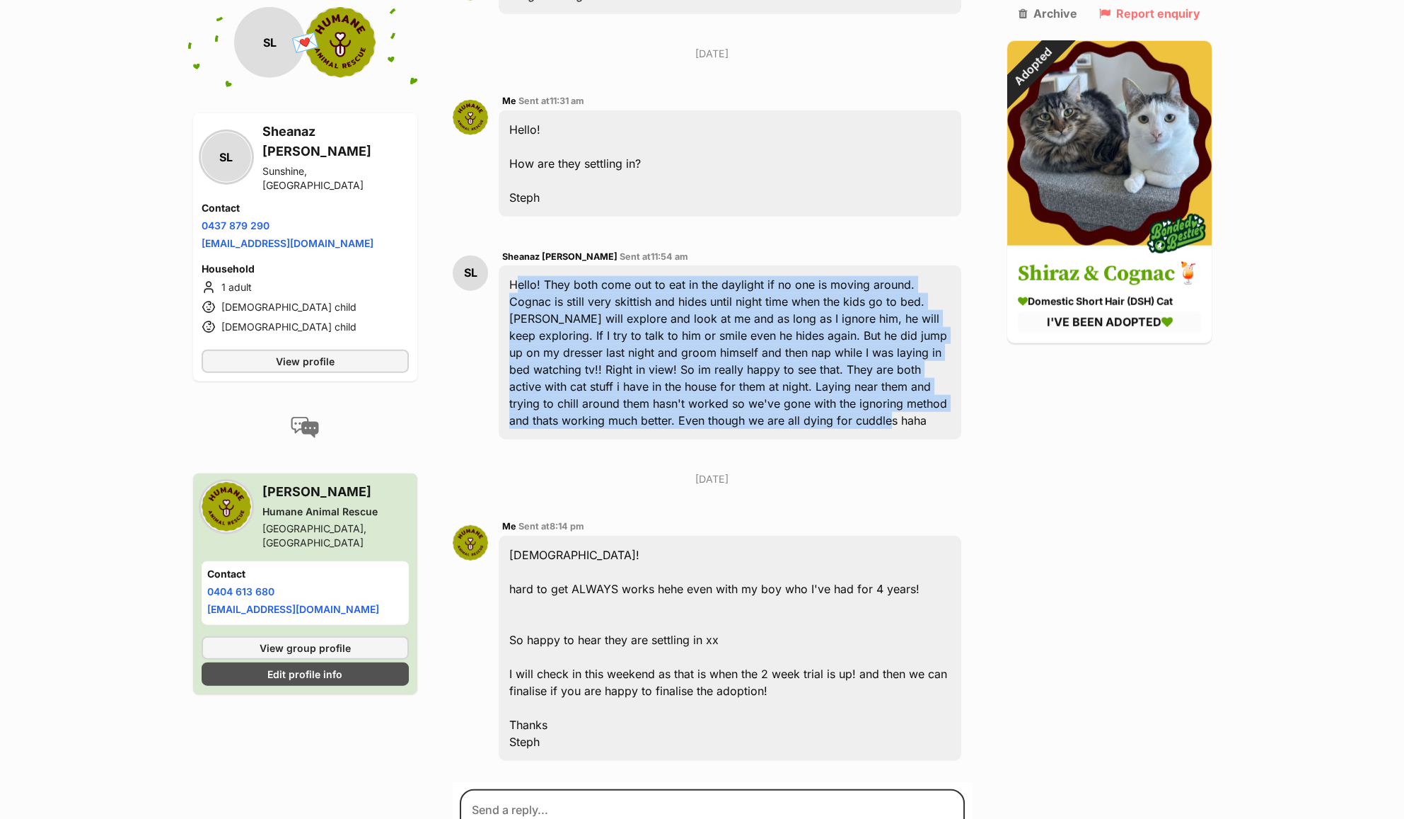
drag, startPoint x: 909, startPoint y: 422, endPoint x: 505, endPoint y: 284, distance: 426.7
click at [505, 284] on div "Hello! They both come out to eat in the daylight if no one is moving around. Co…" at bounding box center [730, 352] width 462 height 174
copy div "Hello! They both come out to eat in the daylight if no one is moving around. Co…"
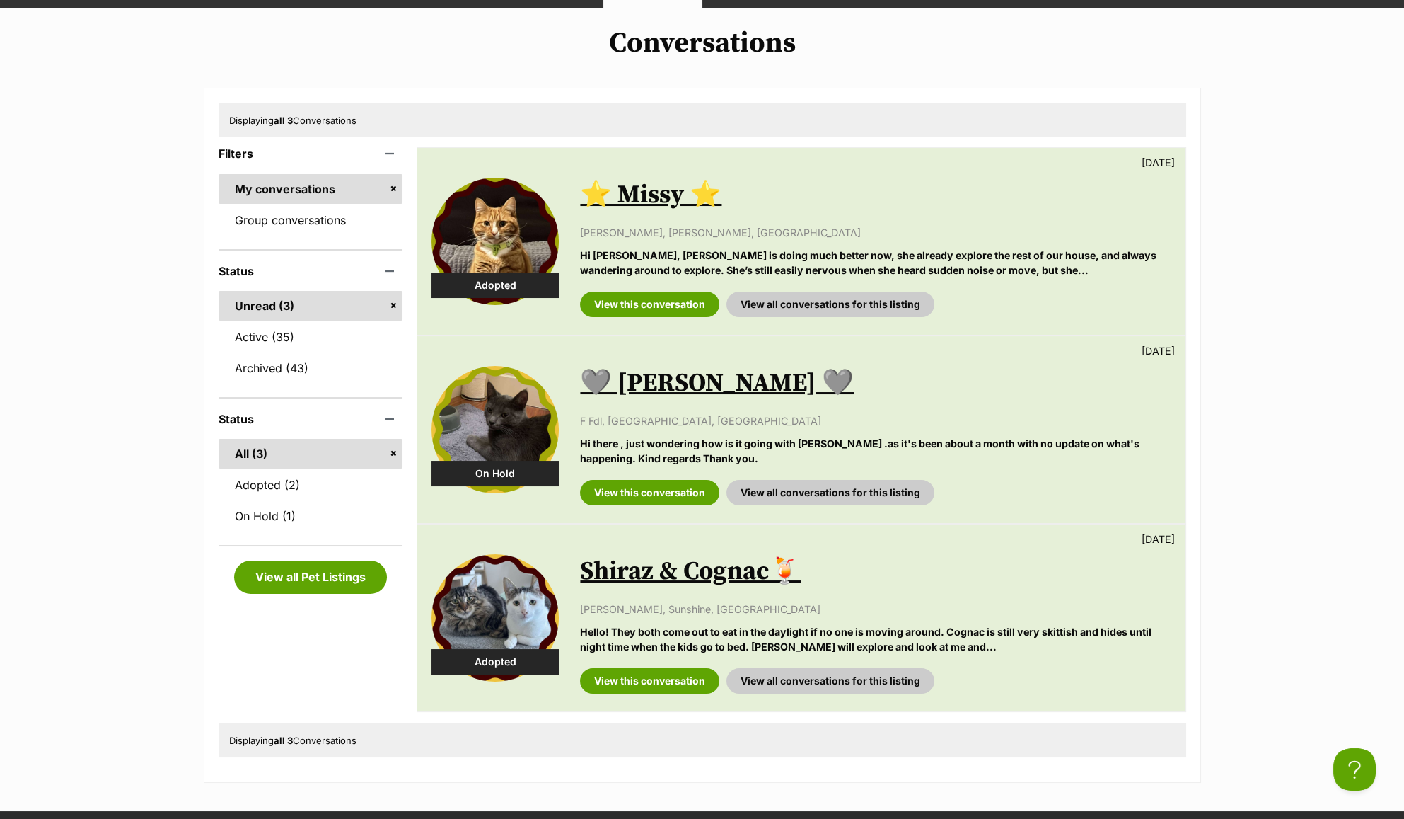
click at [666, 290] on div "View this conversation View all conversations for this listing" at bounding box center [875, 299] width 591 height 36
click at [664, 307] on link "View this conversation" at bounding box center [649, 303] width 139 height 25
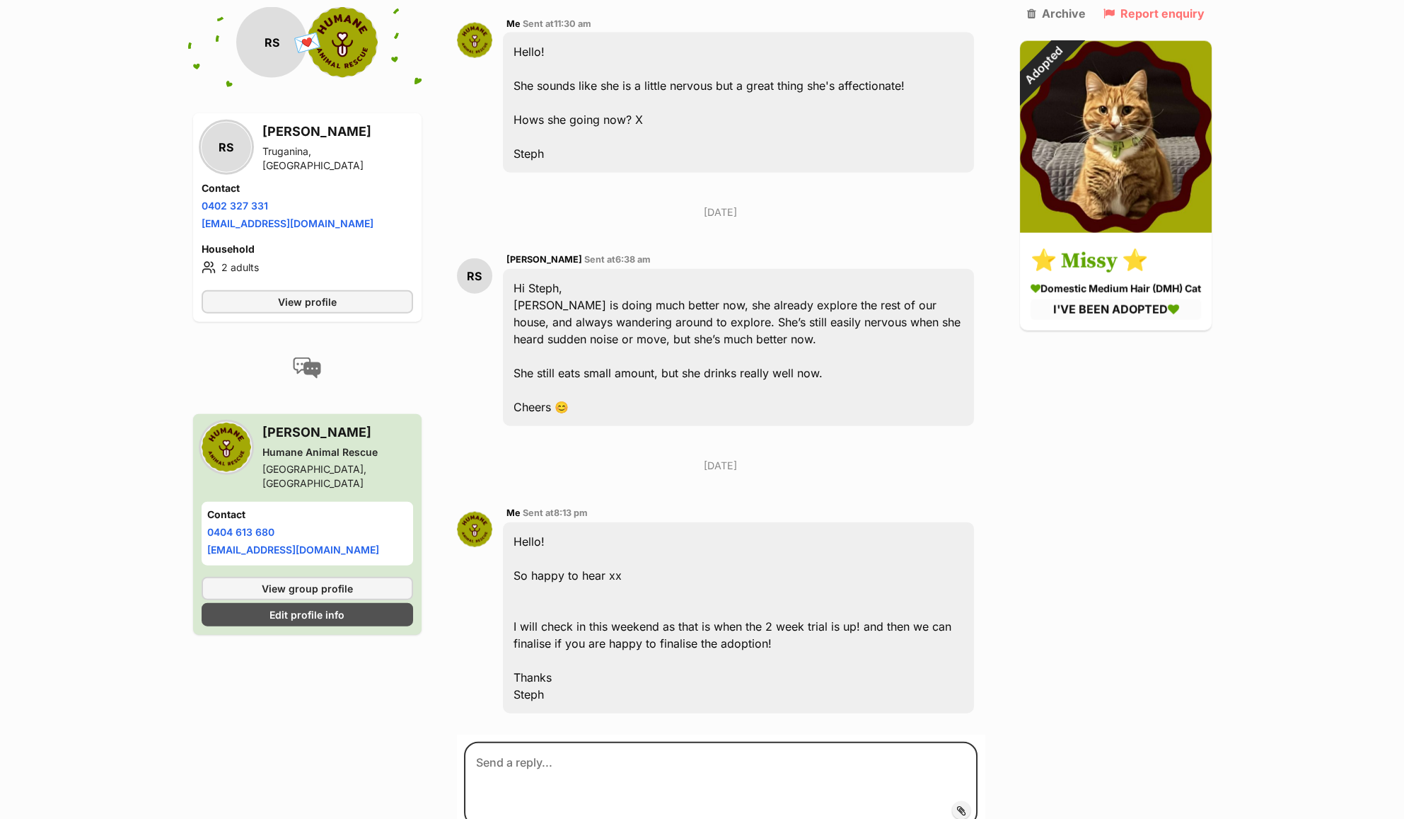
scroll to position [7808, 0]
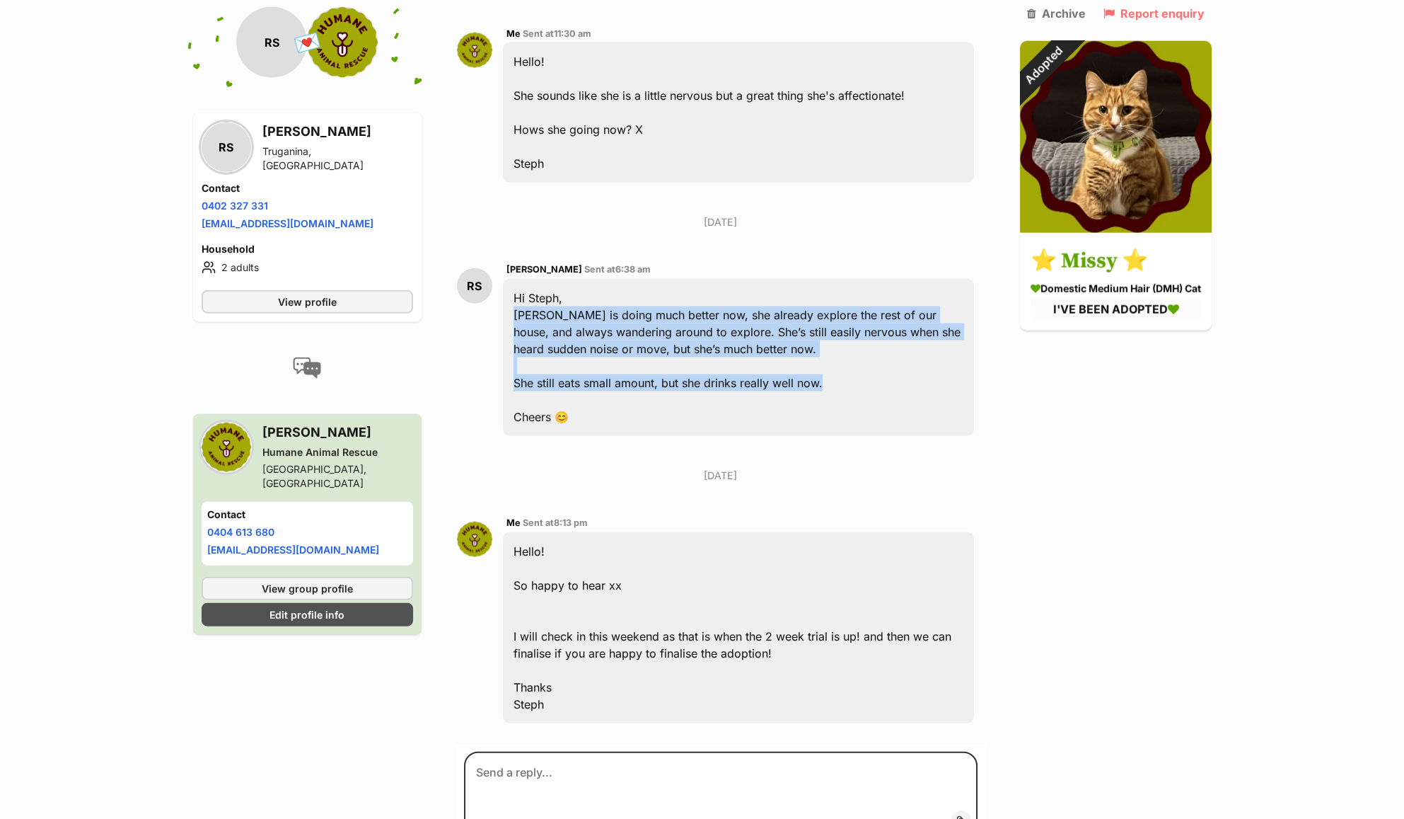
drag, startPoint x: 833, startPoint y: 368, endPoint x: 498, endPoint y: 304, distance: 341.3
click at [498, 304] on div "RS [PERSON_NAME] Sent at 6:38 am Hi [PERSON_NAME], [PERSON_NAME] is doing much …" at bounding box center [721, 348] width 528 height 196
copy div "[PERSON_NAME] is doing much better now, she already explore the rest of our hou…"
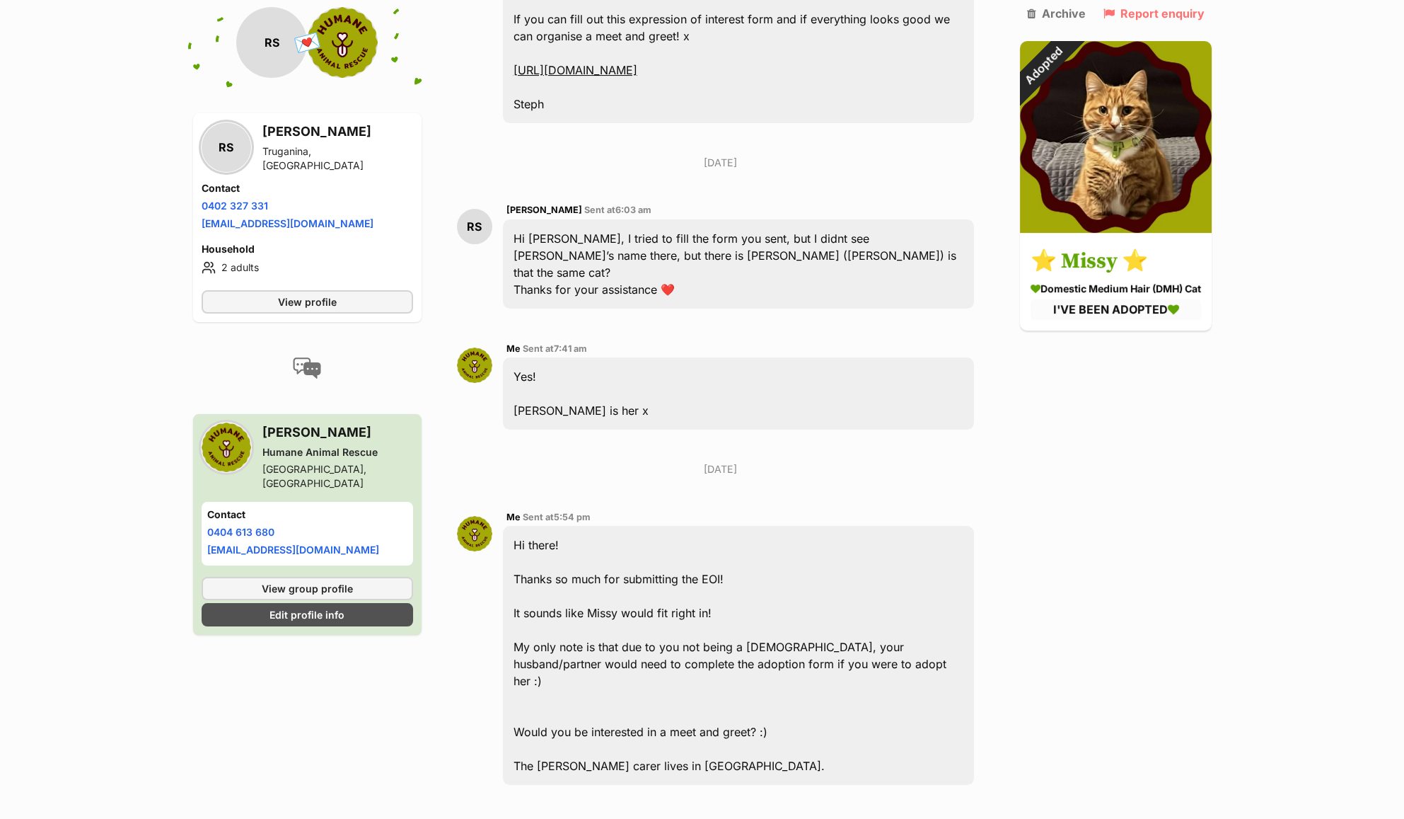
scroll to position [0, 0]
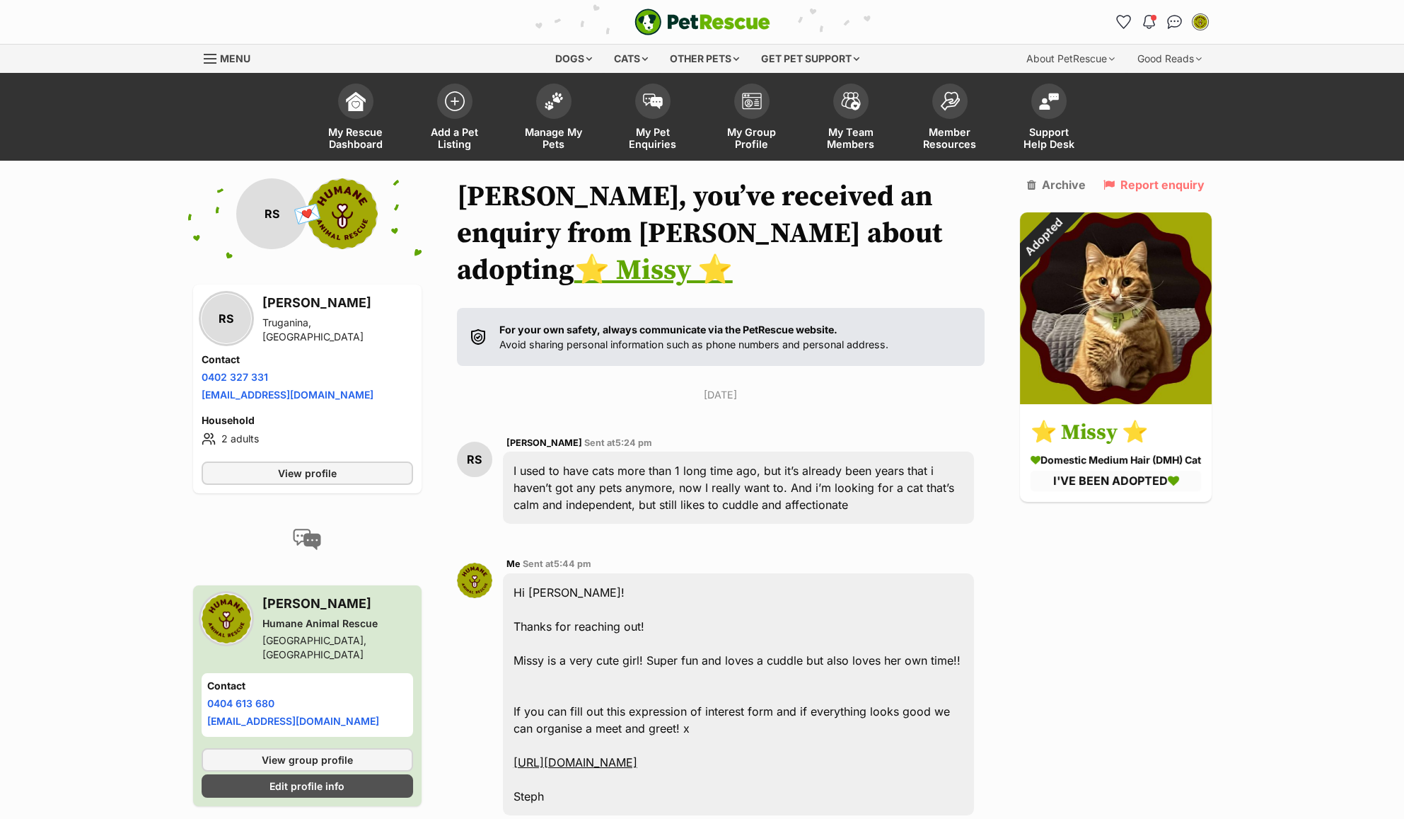
click at [715, 24] on img "PetRescue" at bounding box center [703, 21] width 136 height 27
